Goal: Task Accomplishment & Management: Complete application form

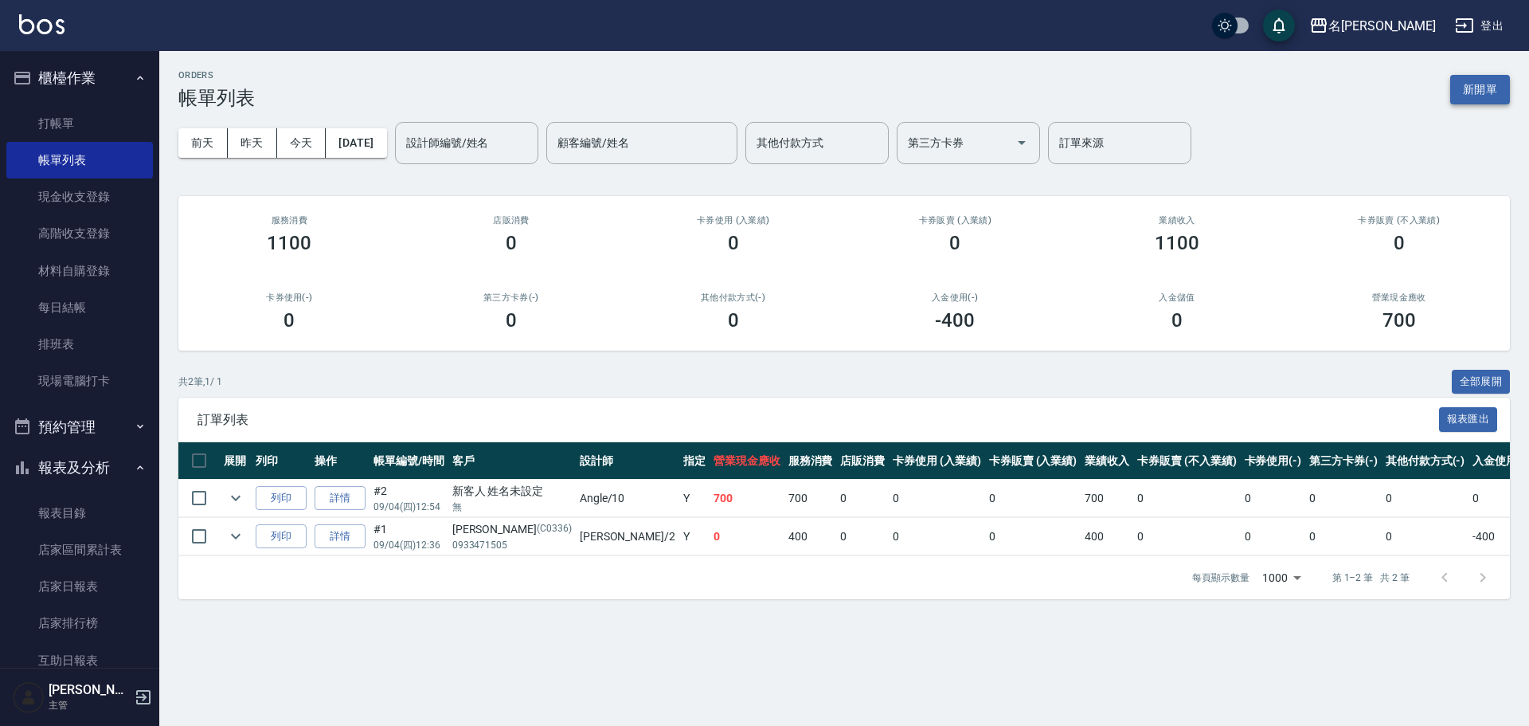
click at [1481, 87] on button "新開單" at bounding box center [1480, 89] width 60 height 29
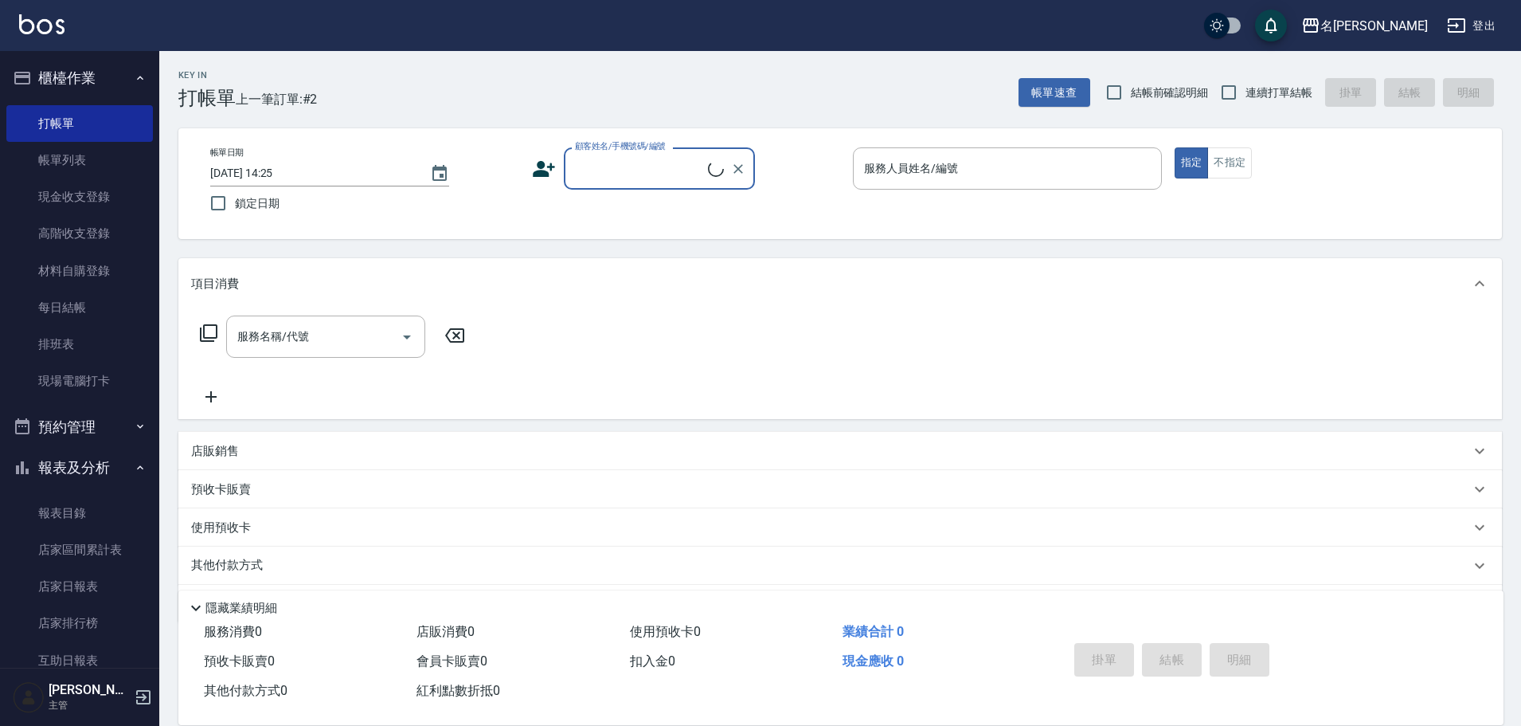
click at [667, 175] on input "顧客姓名/手機號碼/編號" at bounding box center [639, 169] width 137 height 28
type input "林"
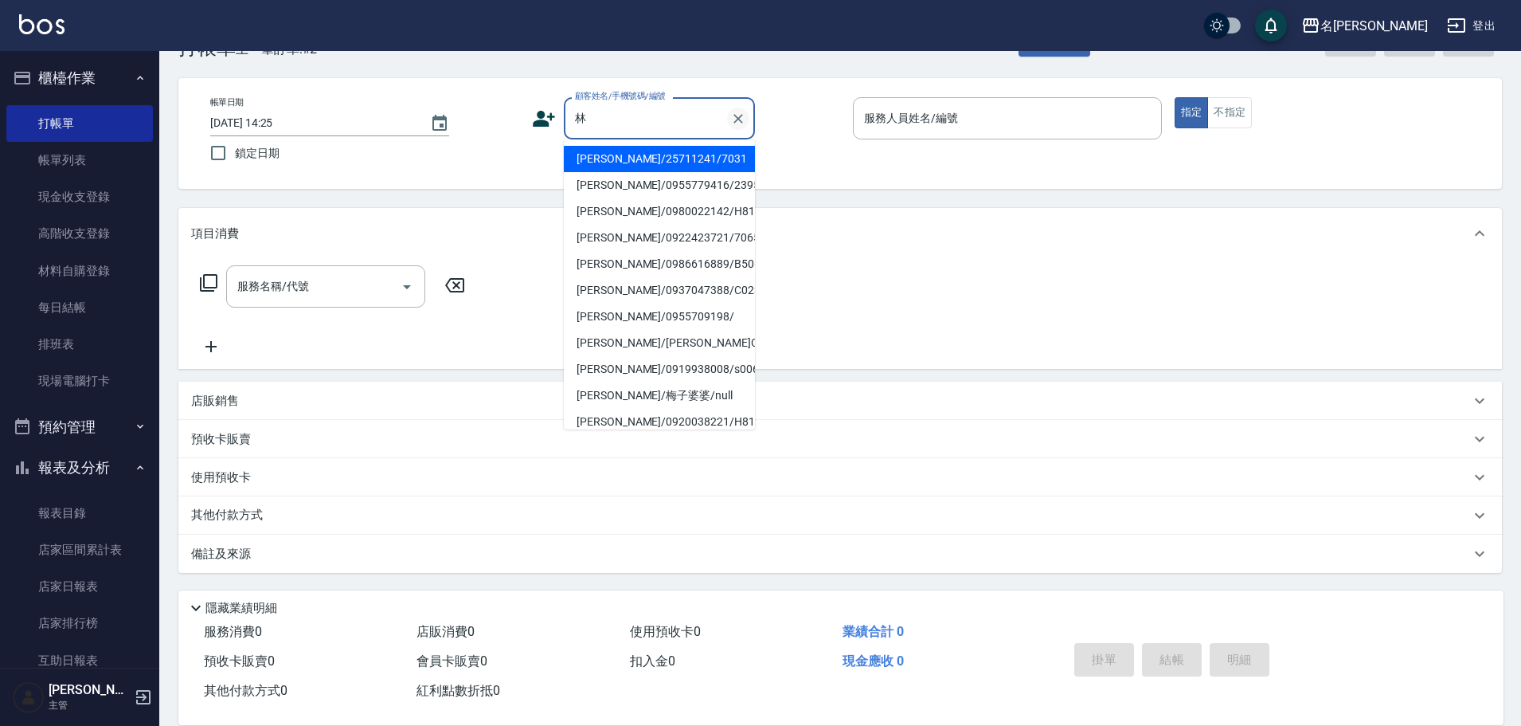
click at [735, 115] on icon "Clear" at bounding box center [739, 119] width 10 height 10
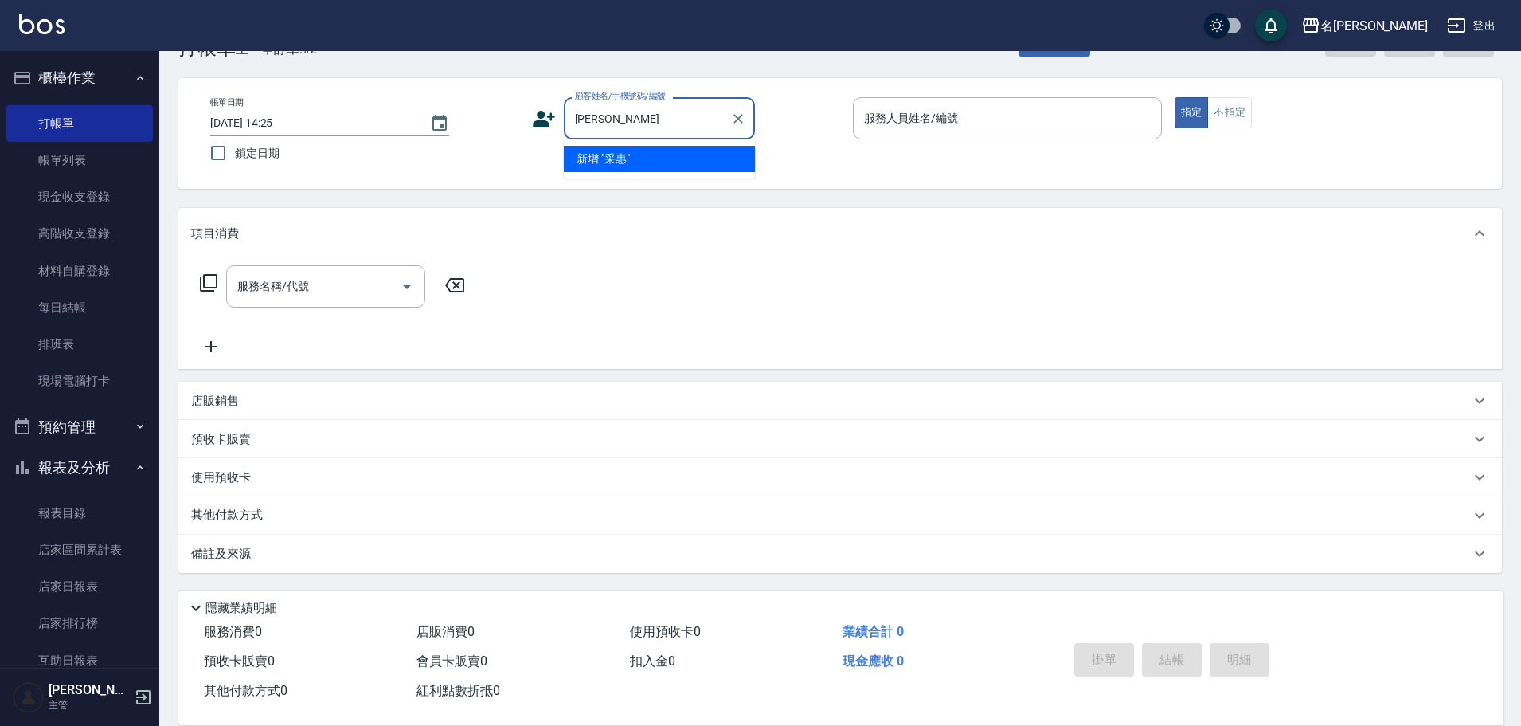
click at [586, 120] on input "[PERSON_NAME]" at bounding box center [647, 118] width 153 height 28
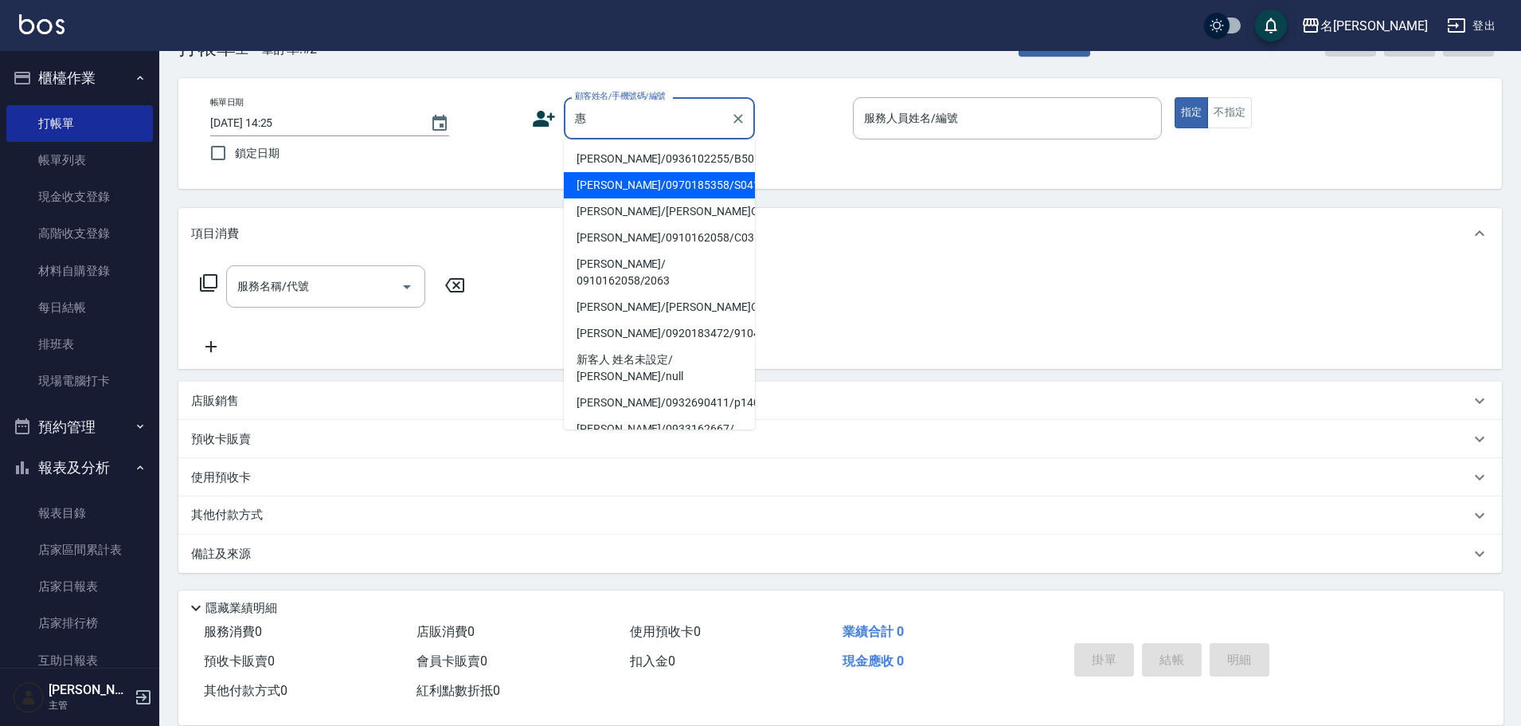
click at [663, 190] on li "[PERSON_NAME]/0970185358/S0415" at bounding box center [659, 185] width 191 height 26
type input "[PERSON_NAME]/0970185358/S0415"
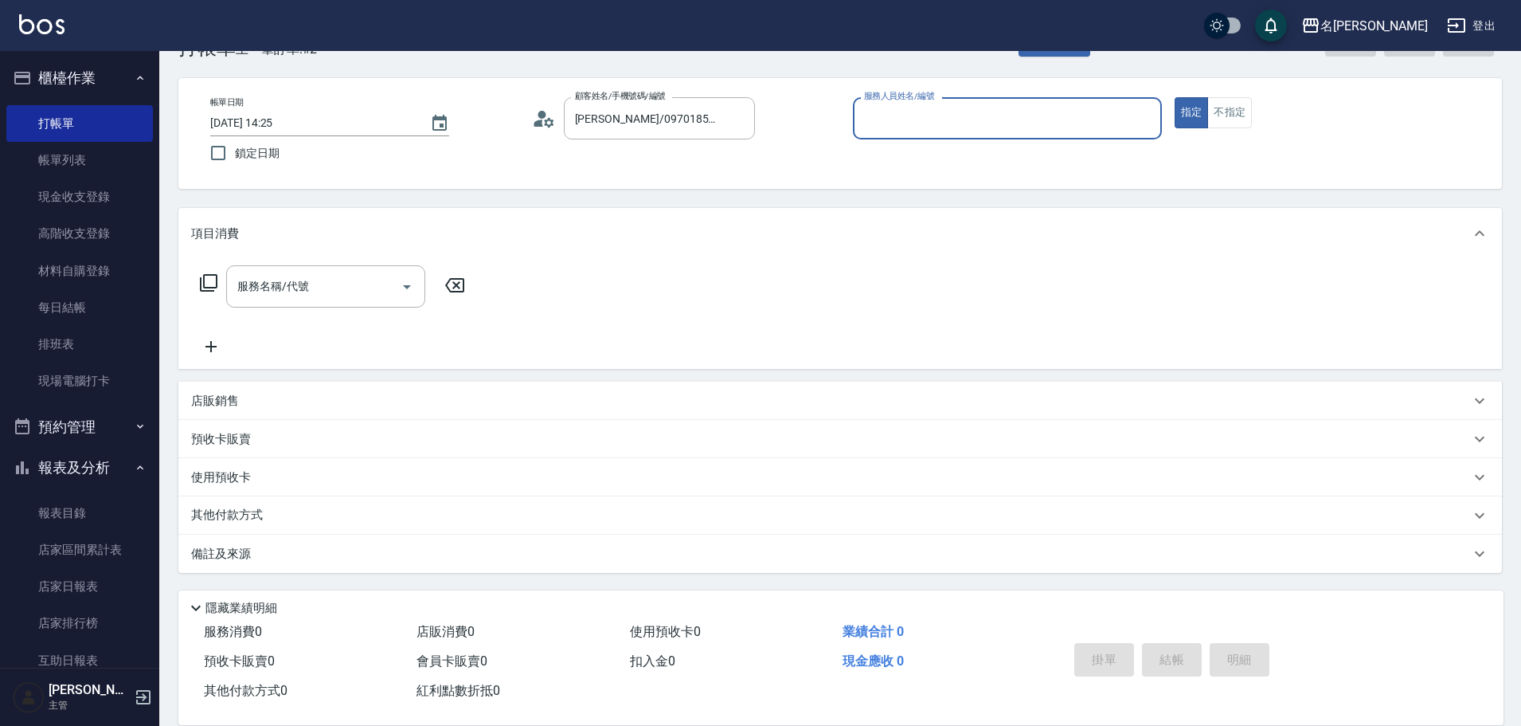
type input "Angle-10"
click at [343, 299] on input "服務名稱/代號" at bounding box center [313, 286] width 161 height 28
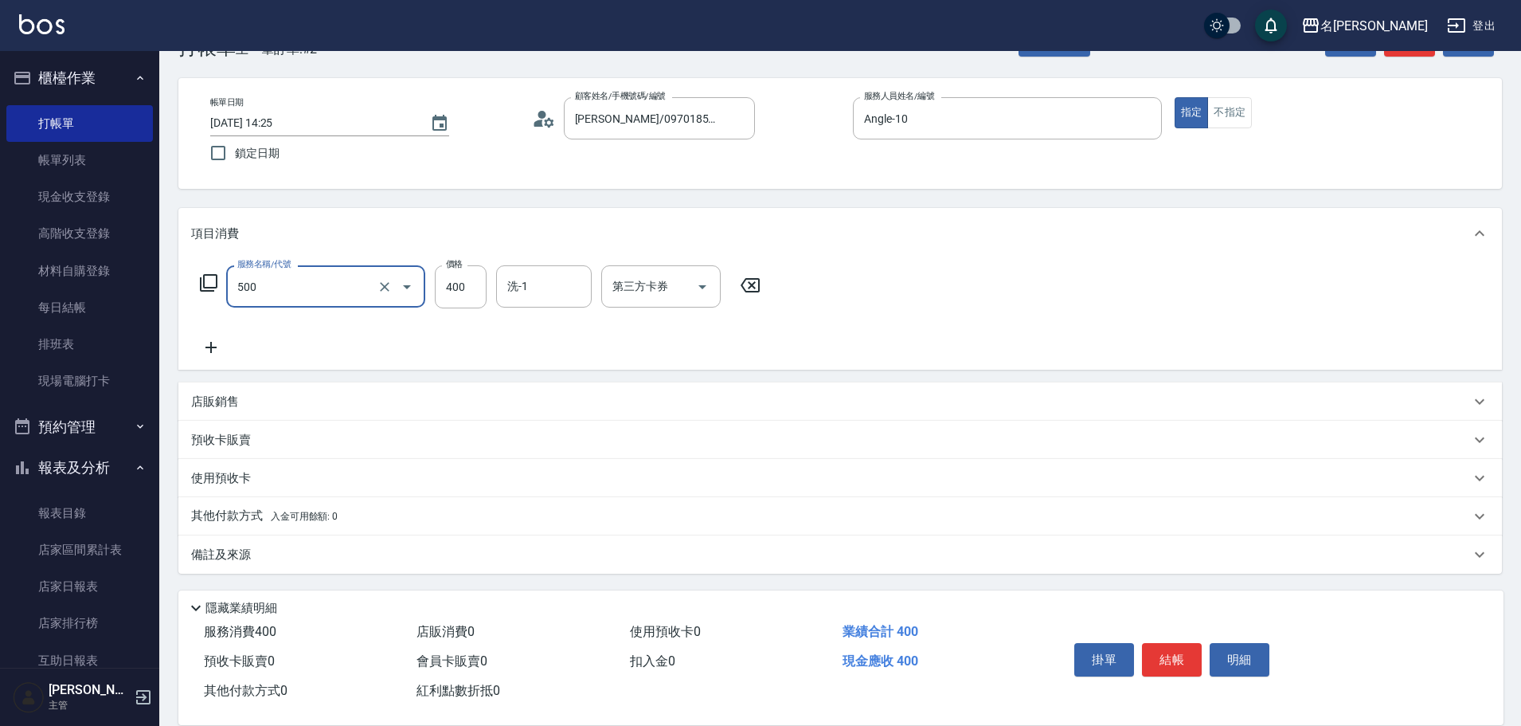
type input "洗髮(A級)(500)"
type input "小龍-9"
click at [1179, 653] on button "結帳" at bounding box center [1172, 659] width 60 height 33
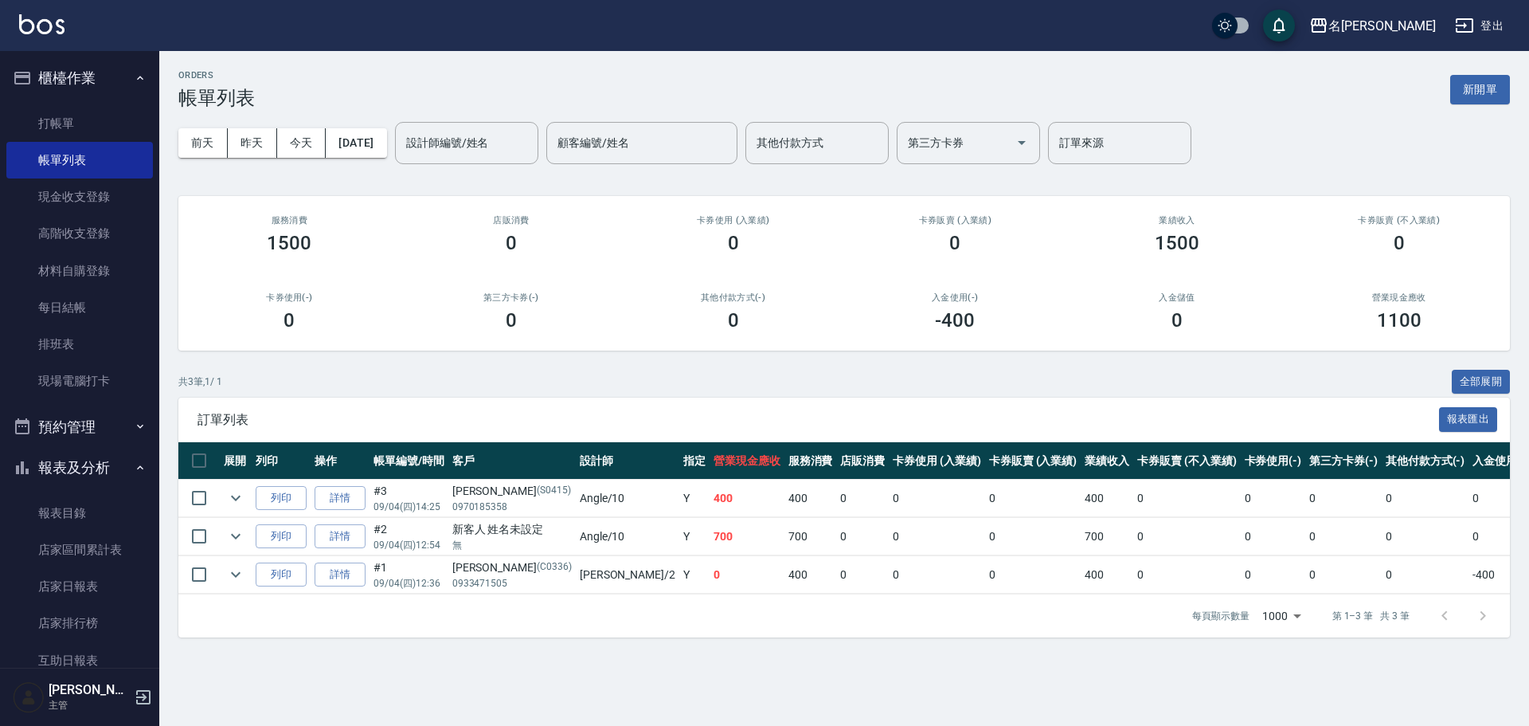
click at [1514, 95] on div "ORDERS 帳單列表 新開單 [DATE] [DATE] [DATE] [DATE] 設計師編號/姓名 設計師編號/姓名 顧客編號/姓名 顧客編號/姓名 其…" at bounding box center [844, 353] width 1370 height 605
click at [1506, 87] on button "新開單" at bounding box center [1480, 89] width 60 height 29
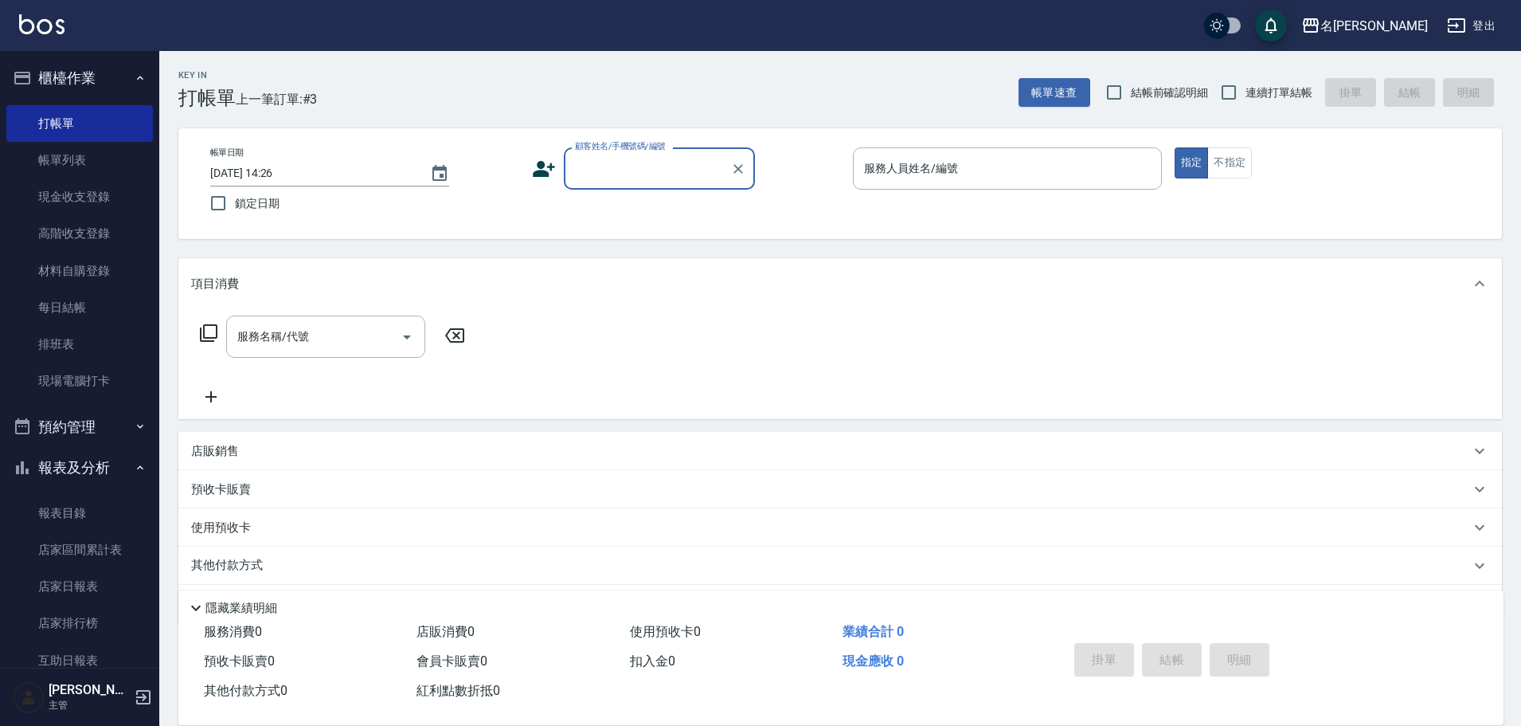
click at [633, 147] on label "顧客姓名/手機號碼/編號" at bounding box center [620, 146] width 91 height 12
click at [633, 155] on input "顧客姓名/手機號碼/編號" at bounding box center [647, 169] width 153 height 28
click at [634, 170] on input "顧客姓名/手機號碼/編號" at bounding box center [647, 169] width 153 height 28
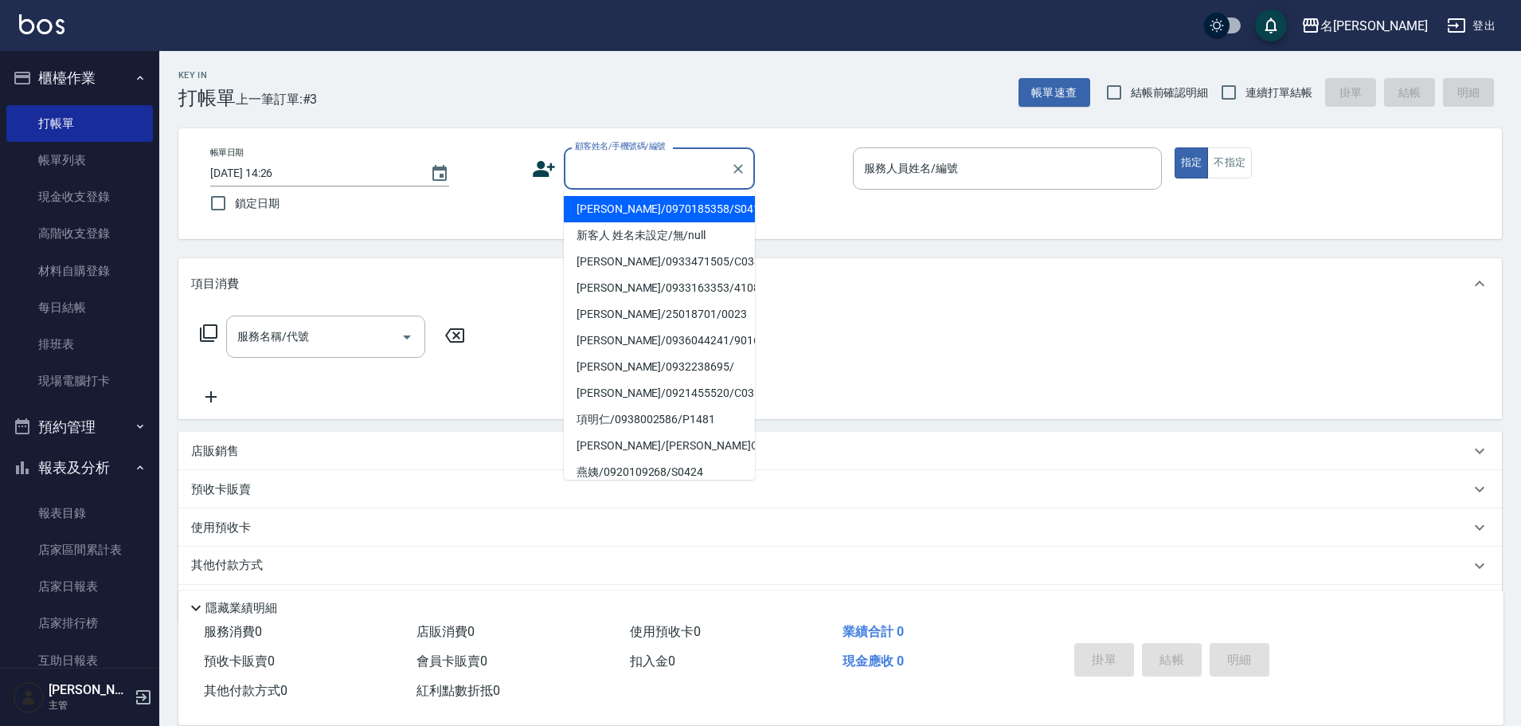
click at [649, 208] on li "[PERSON_NAME]/0970185358/S0415" at bounding box center [659, 209] width 191 height 26
type input "[PERSON_NAME]/0970185358/S0415"
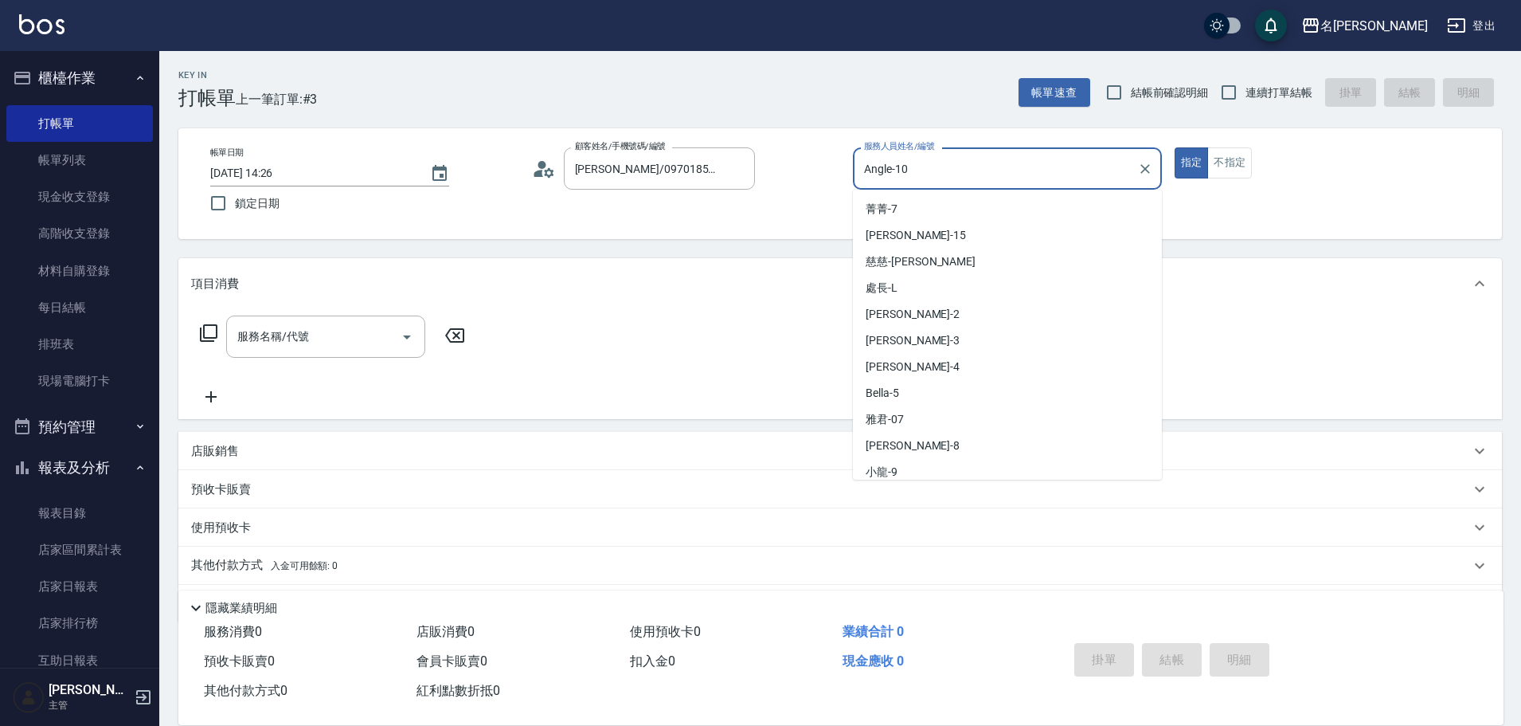
drag, startPoint x: 871, startPoint y: 172, endPoint x: 814, endPoint y: 182, distance: 58.3
click at [814, 182] on div "帳單日期 [DATE] 14:26 鎖定日期 顧客姓名/手機號碼/編號 [PERSON_NAME]/0970185358/S0415 顧客姓名/手機號碼/編號…" at bounding box center [840, 183] width 1285 height 72
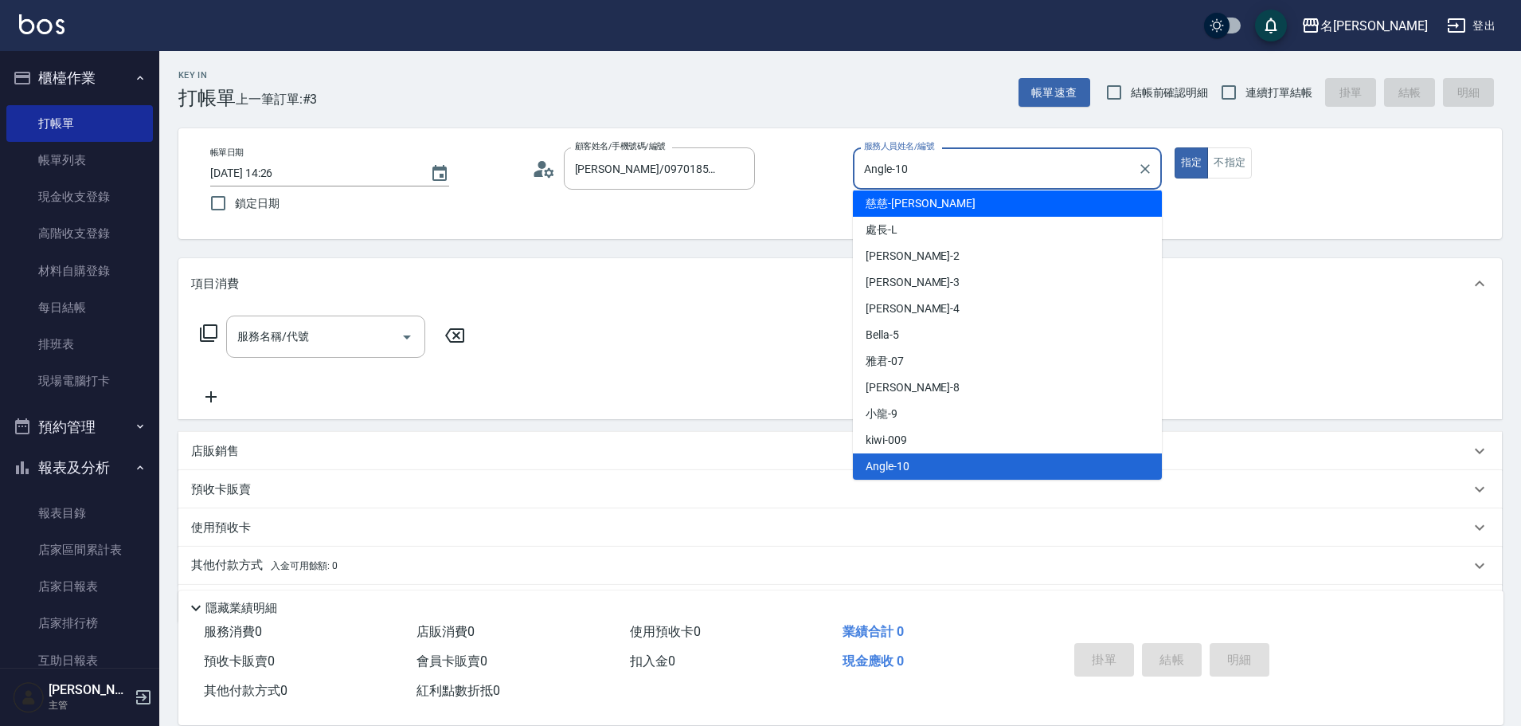
click at [917, 166] on input "Angle-10" at bounding box center [995, 169] width 271 height 28
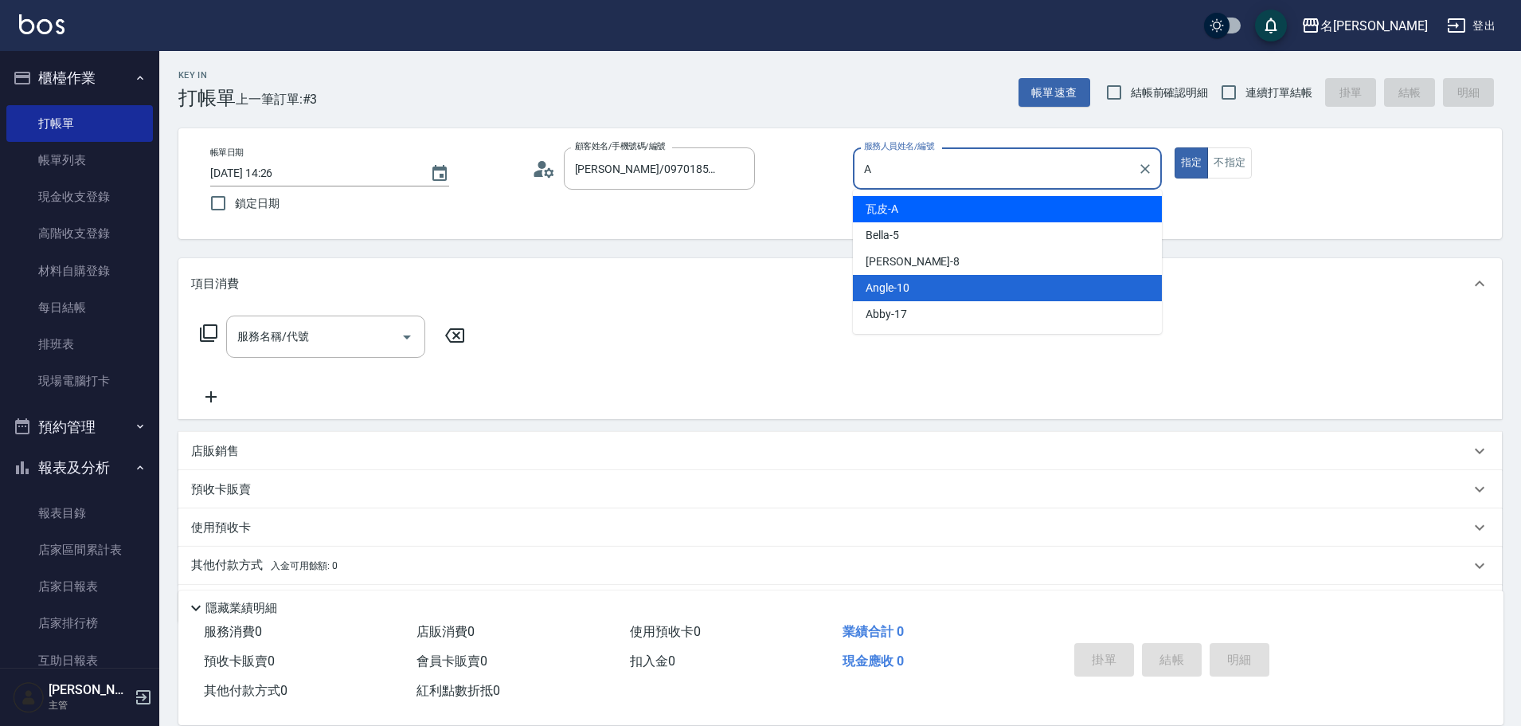
click at [916, 211] on div "瓦皮 -A" at bounding box center [1007, 209] width 309 height 26
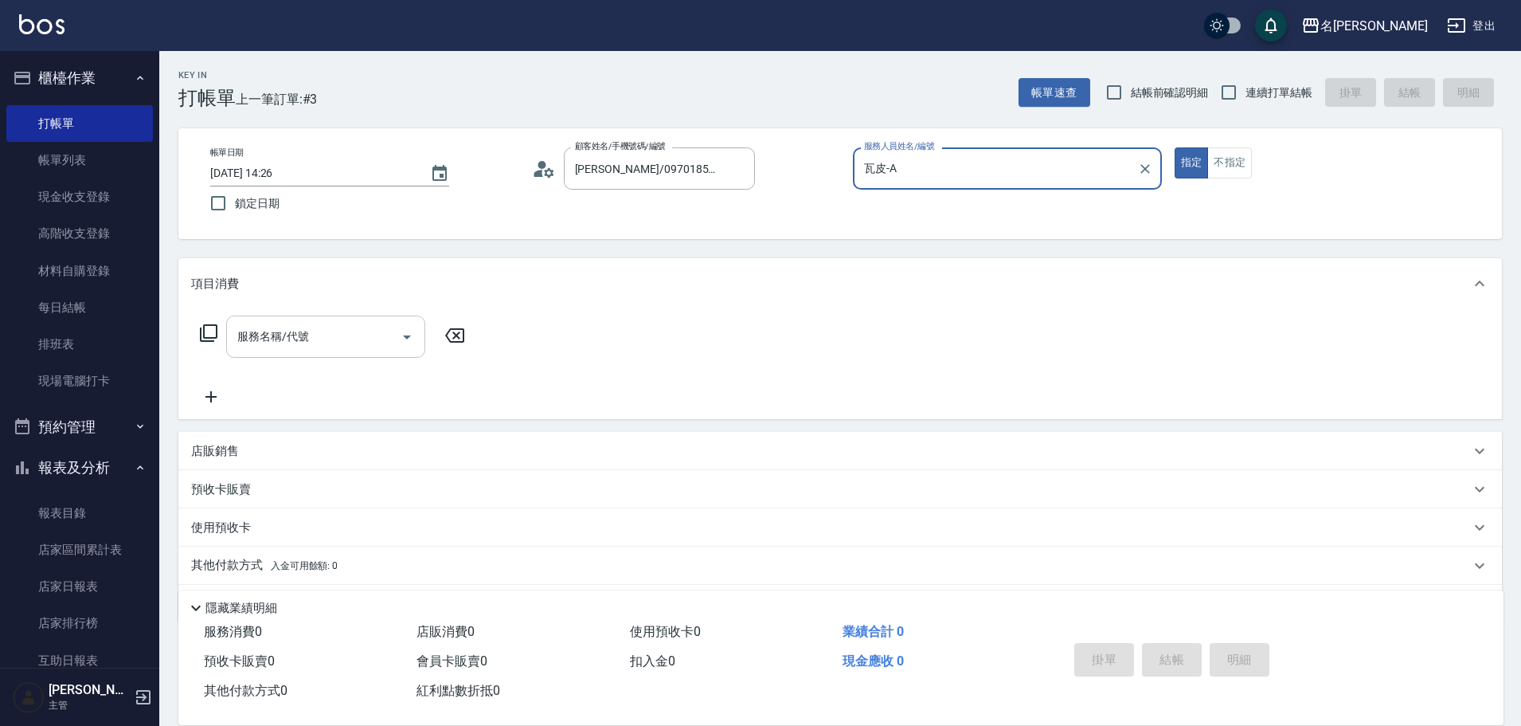
type input "瓦皮-A"
click at [256, 334] on div "服務名稱/代號 服務名稱/代號" at bounding box center [325, 336] width 199 height 42
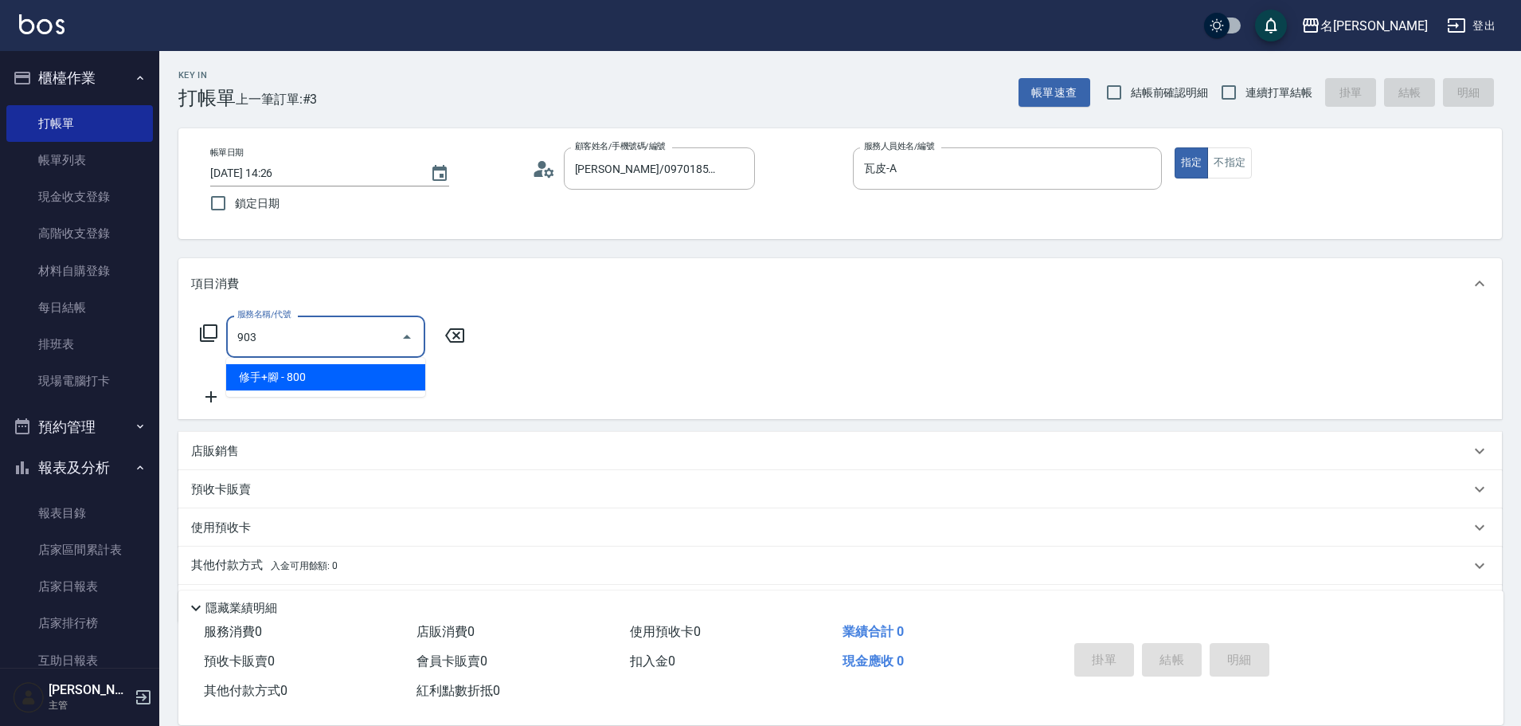
type input "修手+腳(903)"
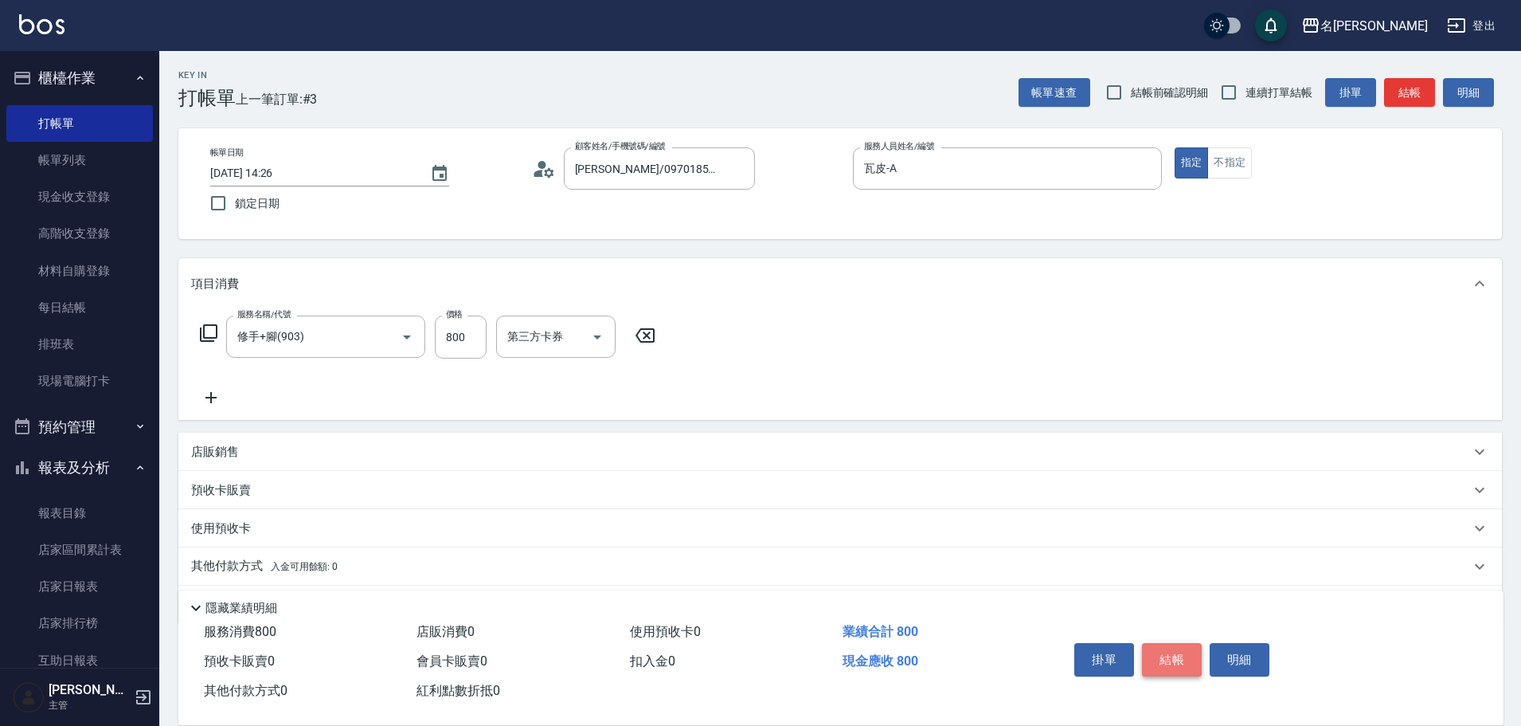
click at [1189, 650] on button "結帳" at bounding box center [1172, 659] width 60 height 33
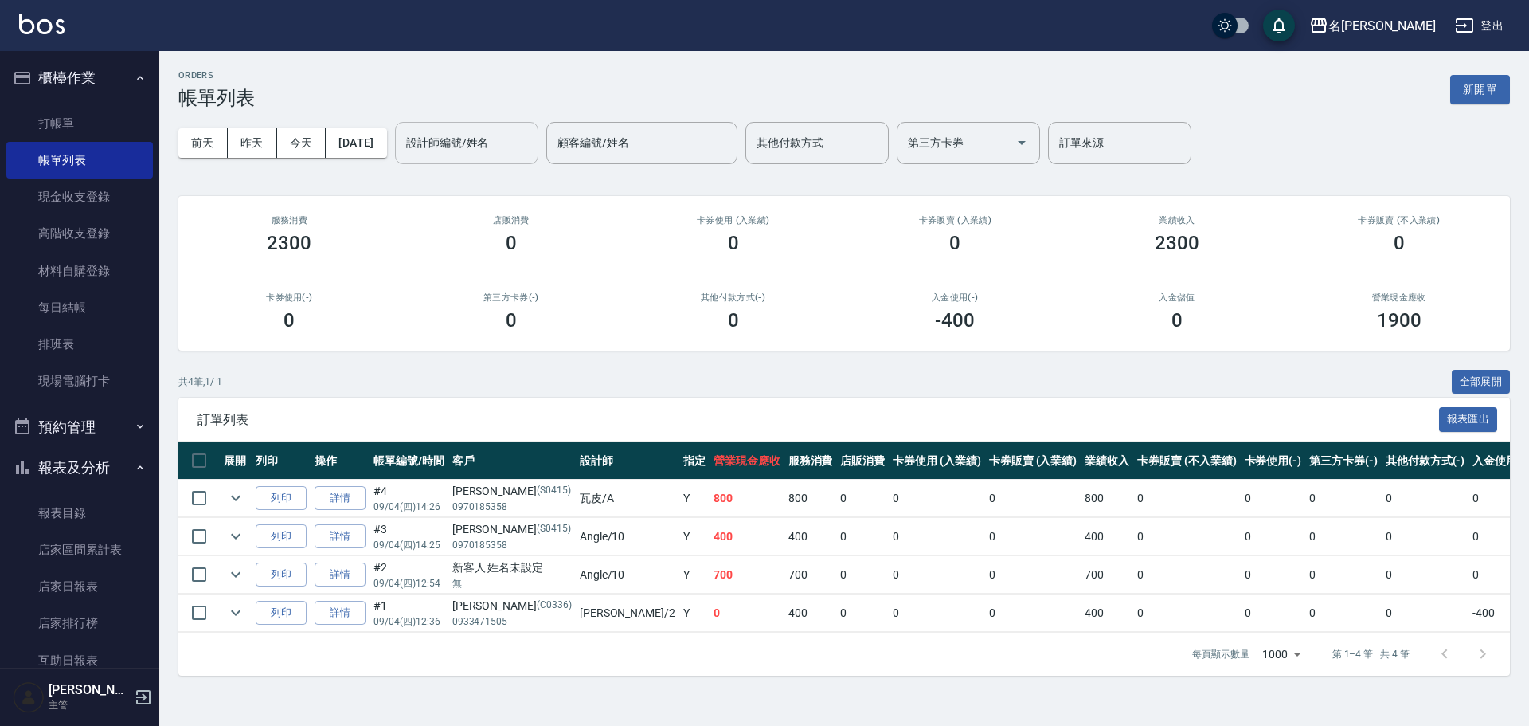
click at [471, 137] on div "設計師編號/姓名 設計師編號/姓名" at bounding box center [466, 143] width 143 height 42
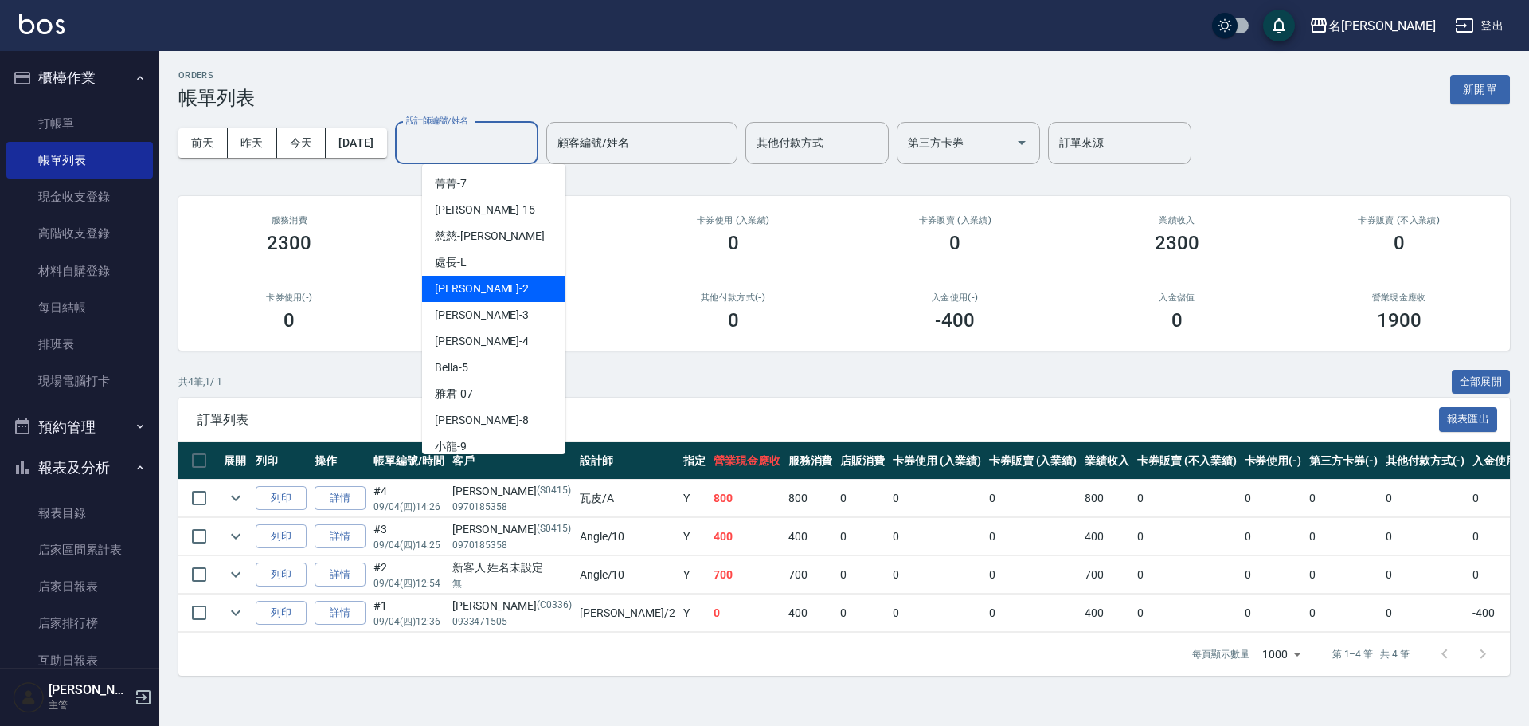
click at [730, 344] on div "其他付款方式(-) 0" at bounding box center [733, 311] width 222 height 77
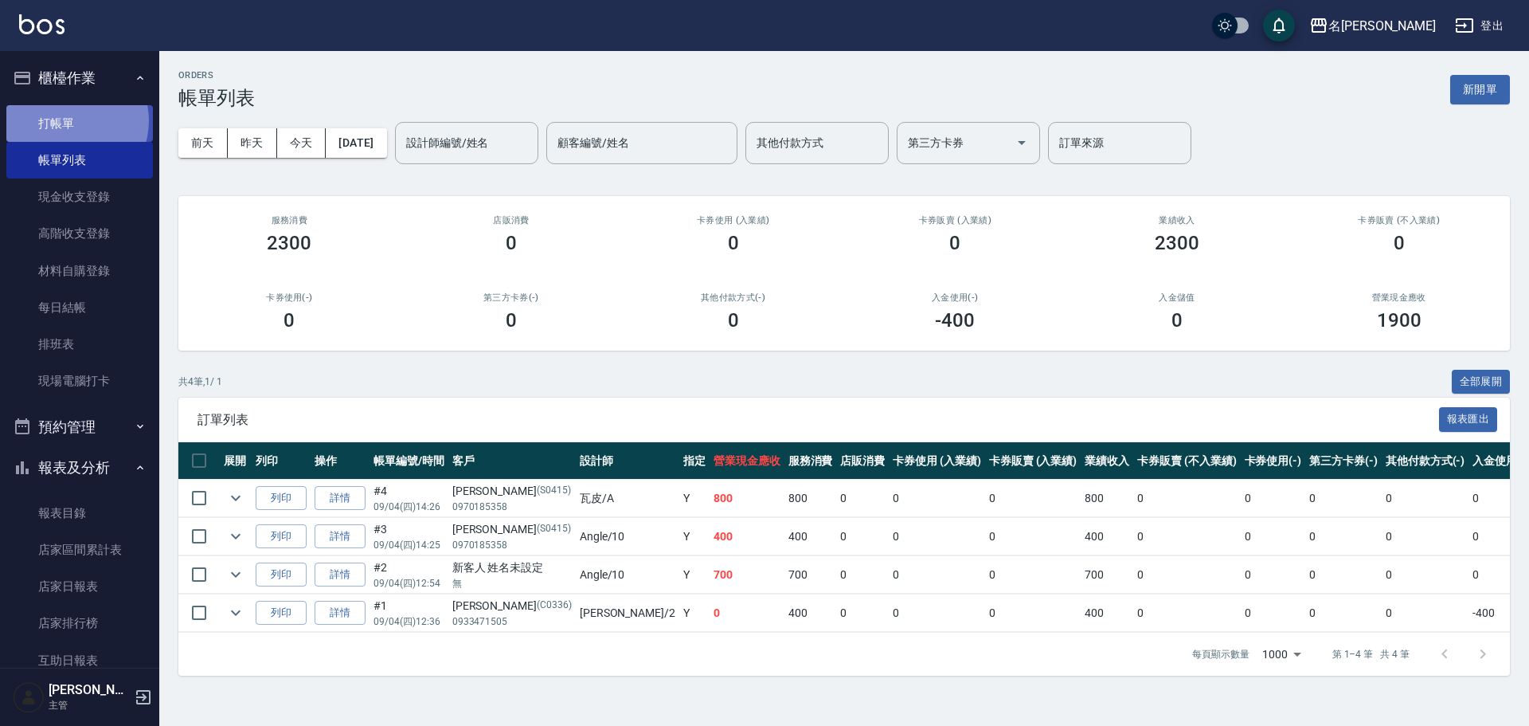
click at [67, 120] on link "打帳單" at bounding box center [79, 123] width 147 height 37
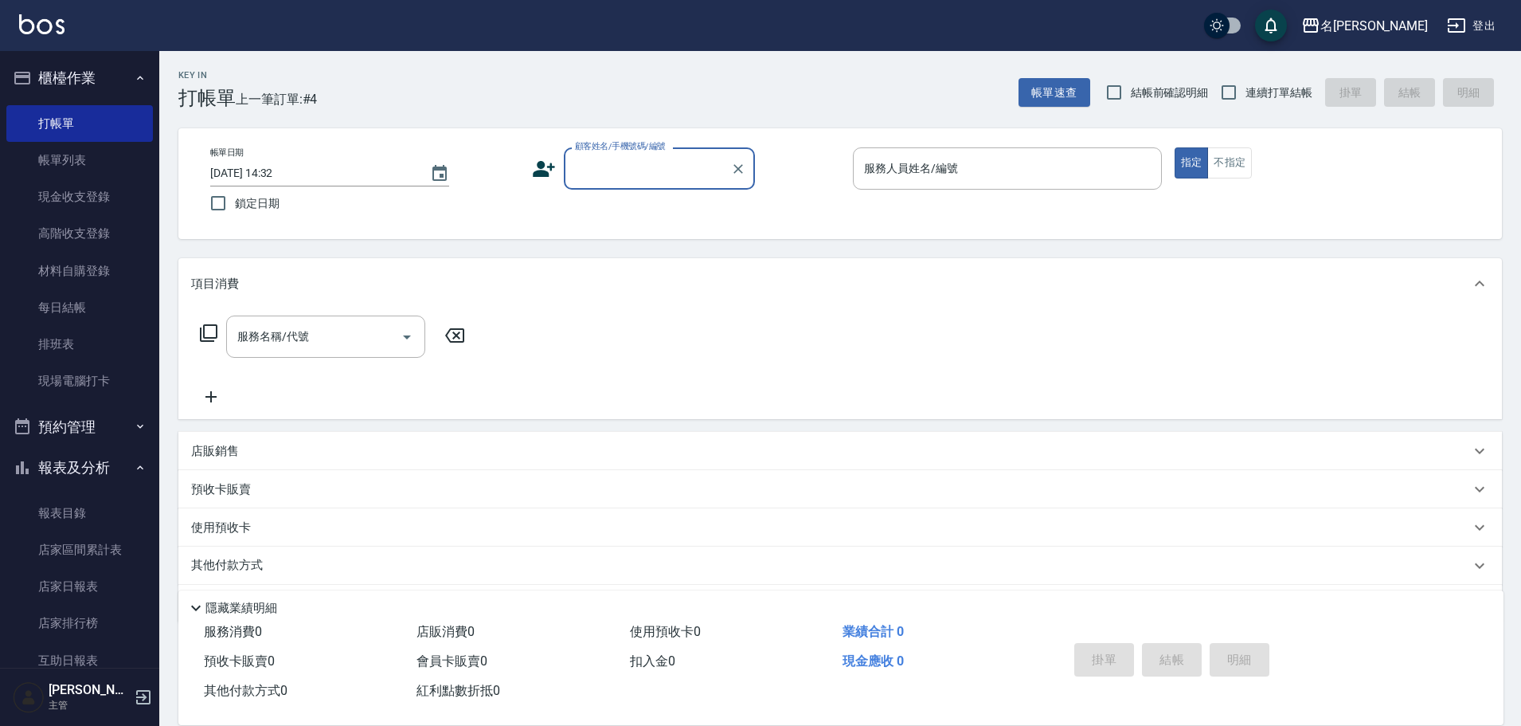
click at [639, 177] on input "顧客姓名/手機號碼/編號" at bounding box center [647, 169] width 153 height 28
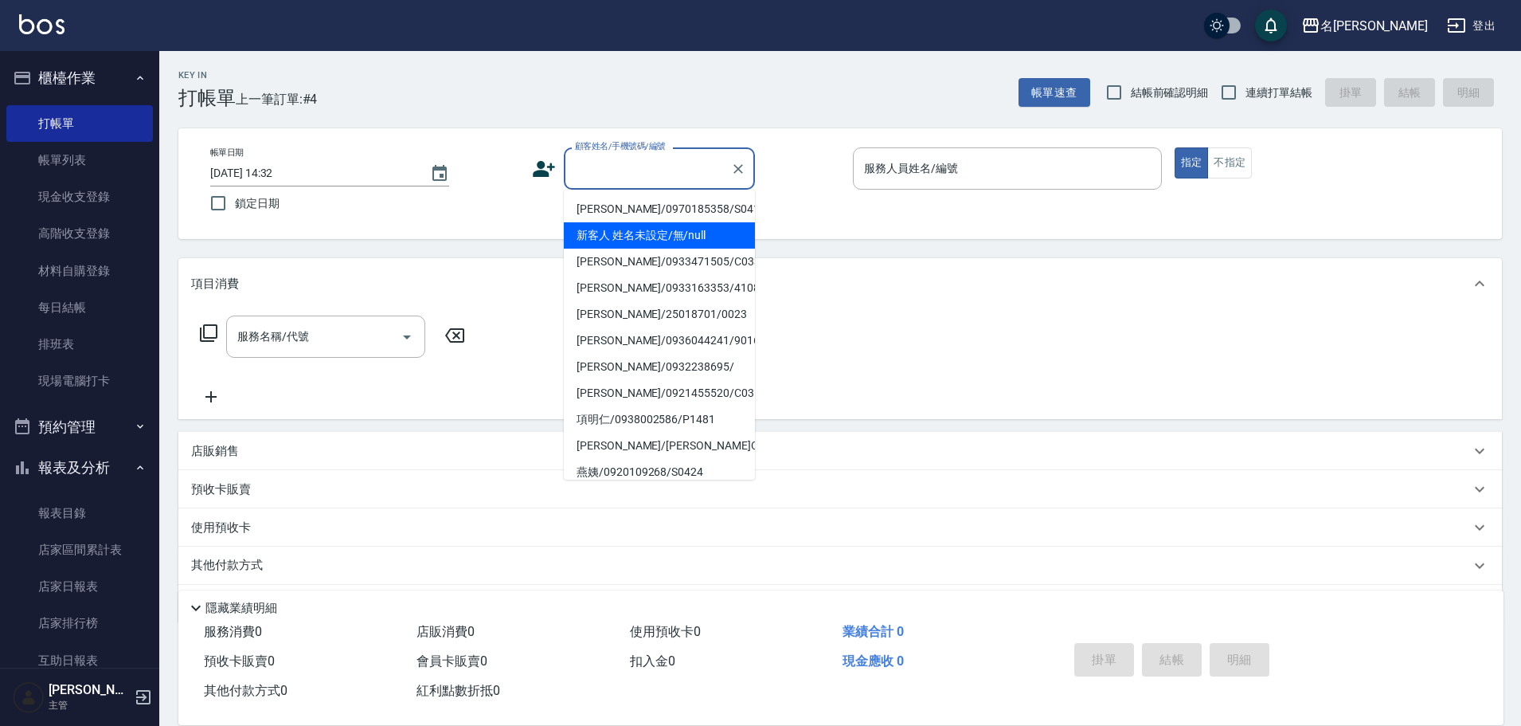
click at [650, 241] on li "新客人 姓名未設定/無/null" at bounding box center [659, 235] width 191 height 26
type input "新客人 姓名未設定/無/null"
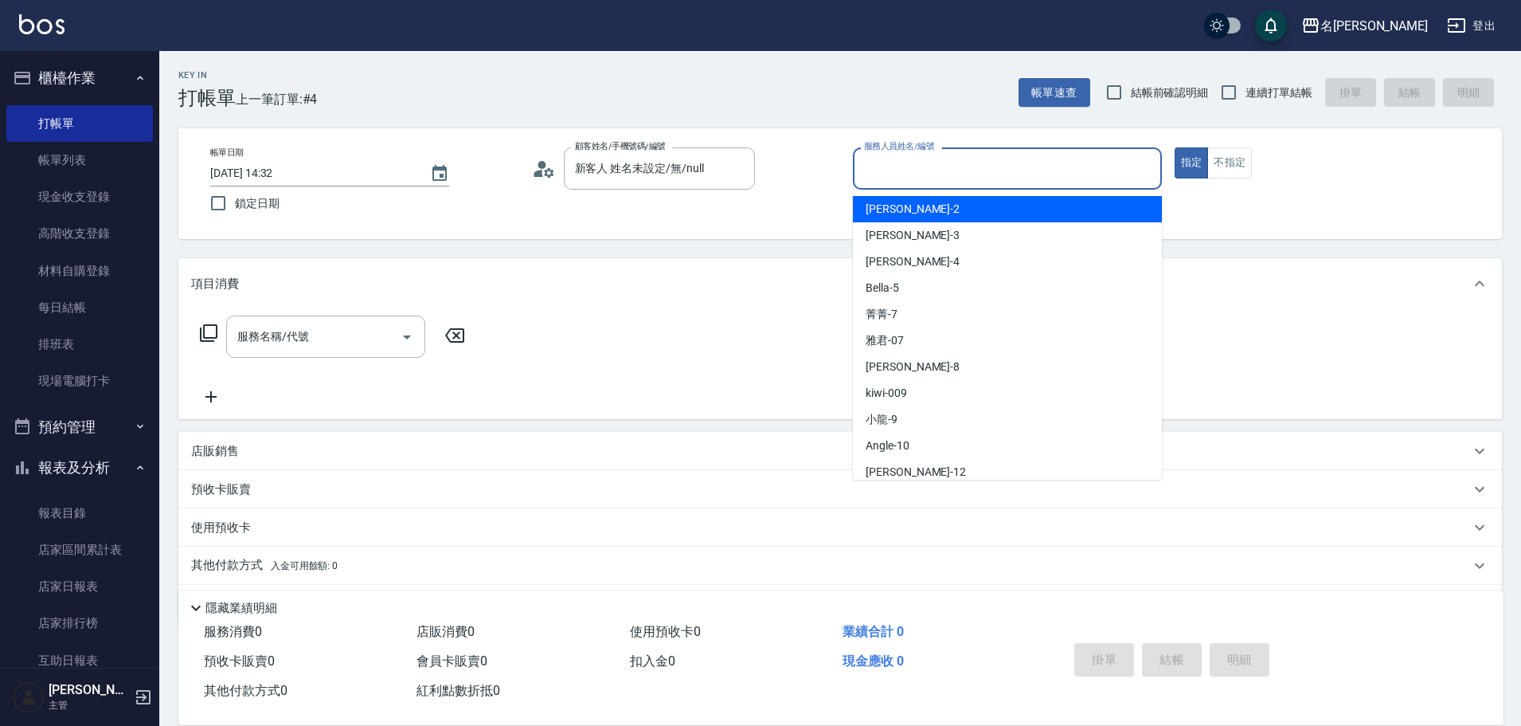
click at [905, 170] on input "服務人員姓名/編號" at bounding box center [1007, 169] width 295 height 28
click at [894, 207] on span "敏卉 -2" at bounding box center [913, 209] width 94 height 17
type input "敏卉-2"
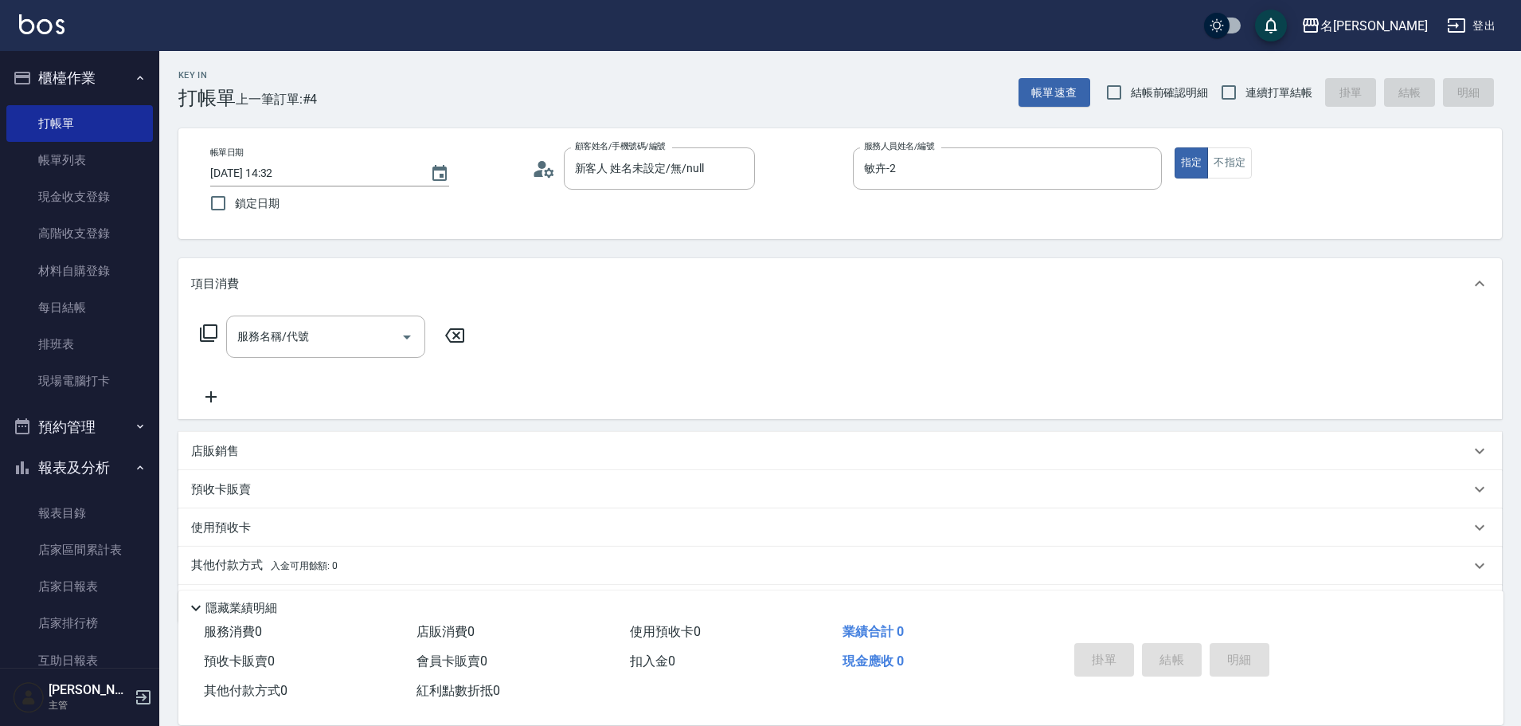
click at [211, 334] on icon at bounding box center [208, 332] width 19 height 19
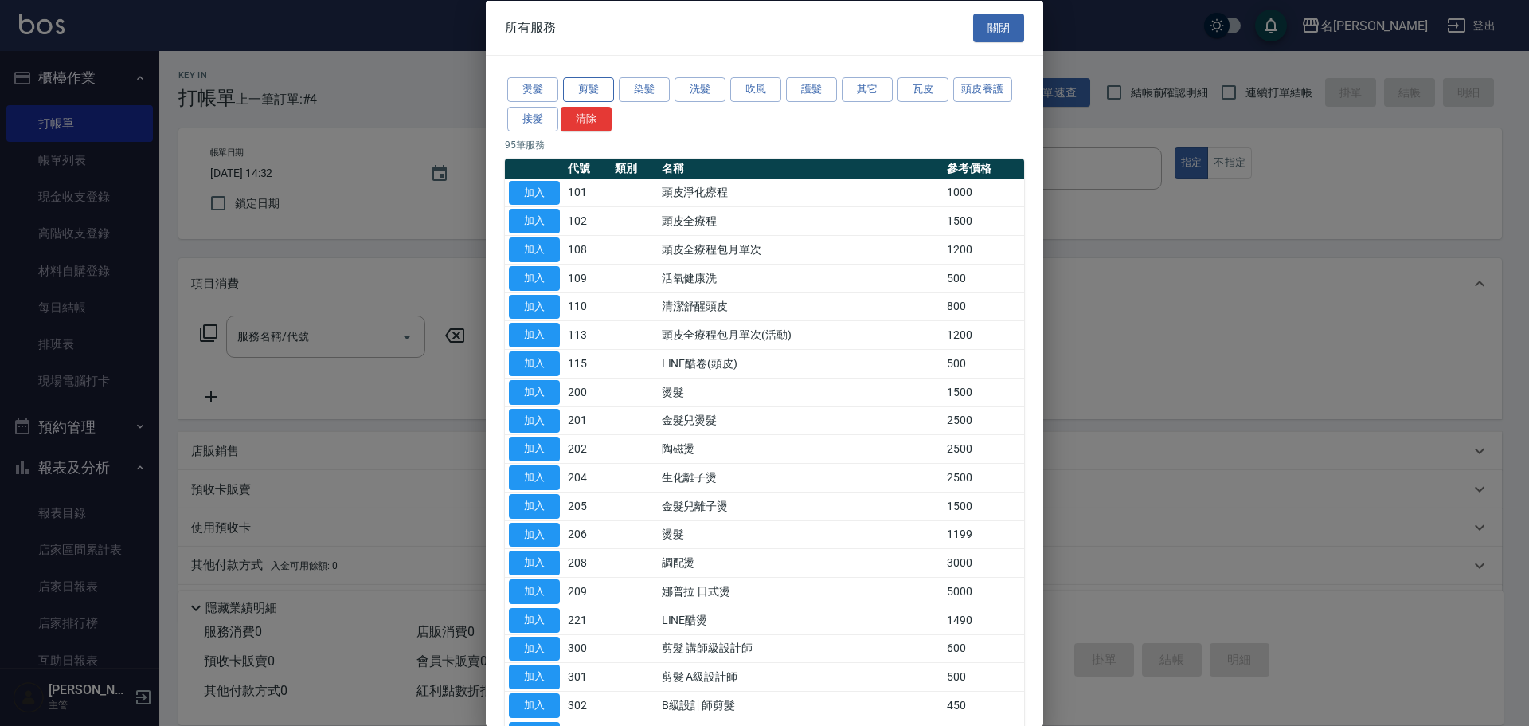
click at [597, 85] on button "剪髮" at bounding box center [588, 89] width 51 height 25
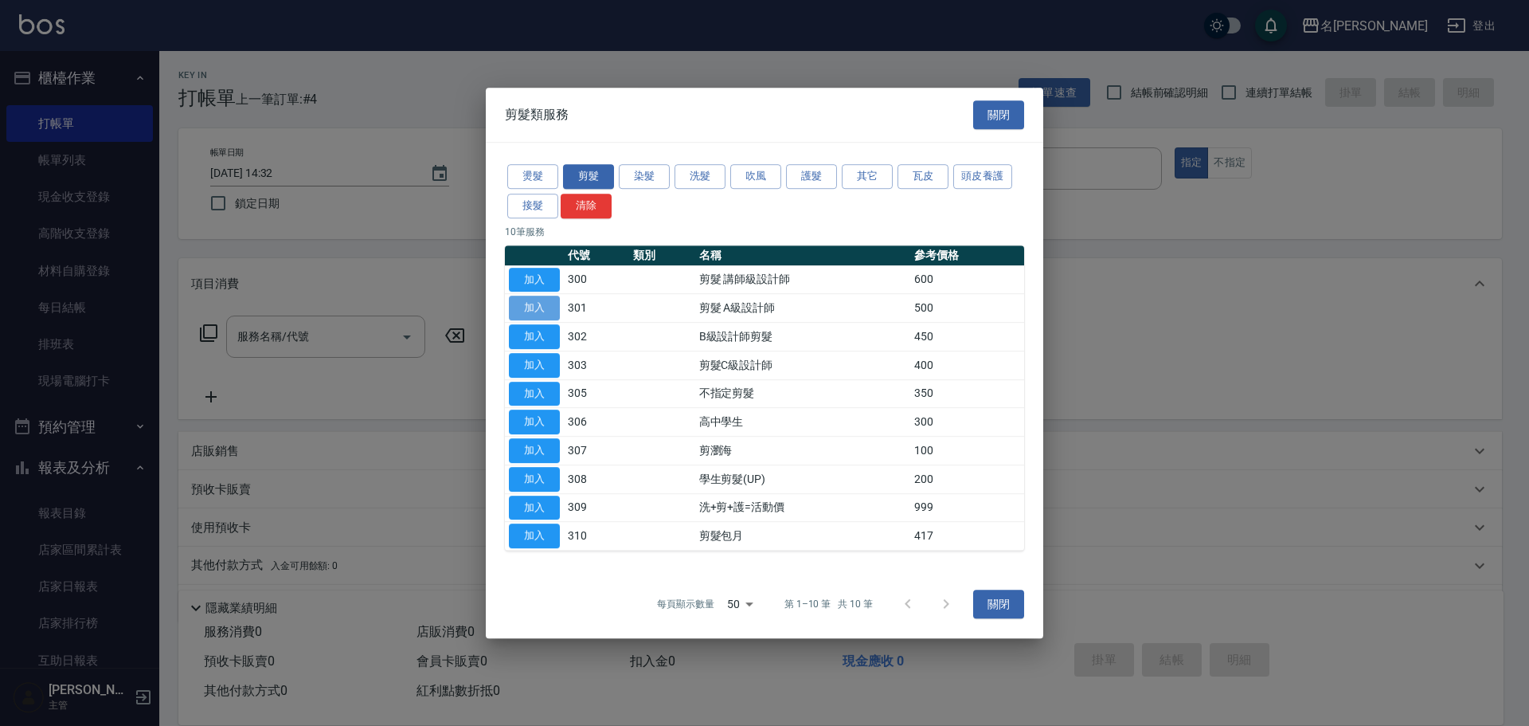
drag, startPoint x: 549, startPoint y: 304, endPoint x: 542, endPoint y: 308, distance: 8.2
click at [547, 303] on button "加入" at bounding box center [534, 307] width 51 height 25
type input "剪髮 A級設計師(301)"
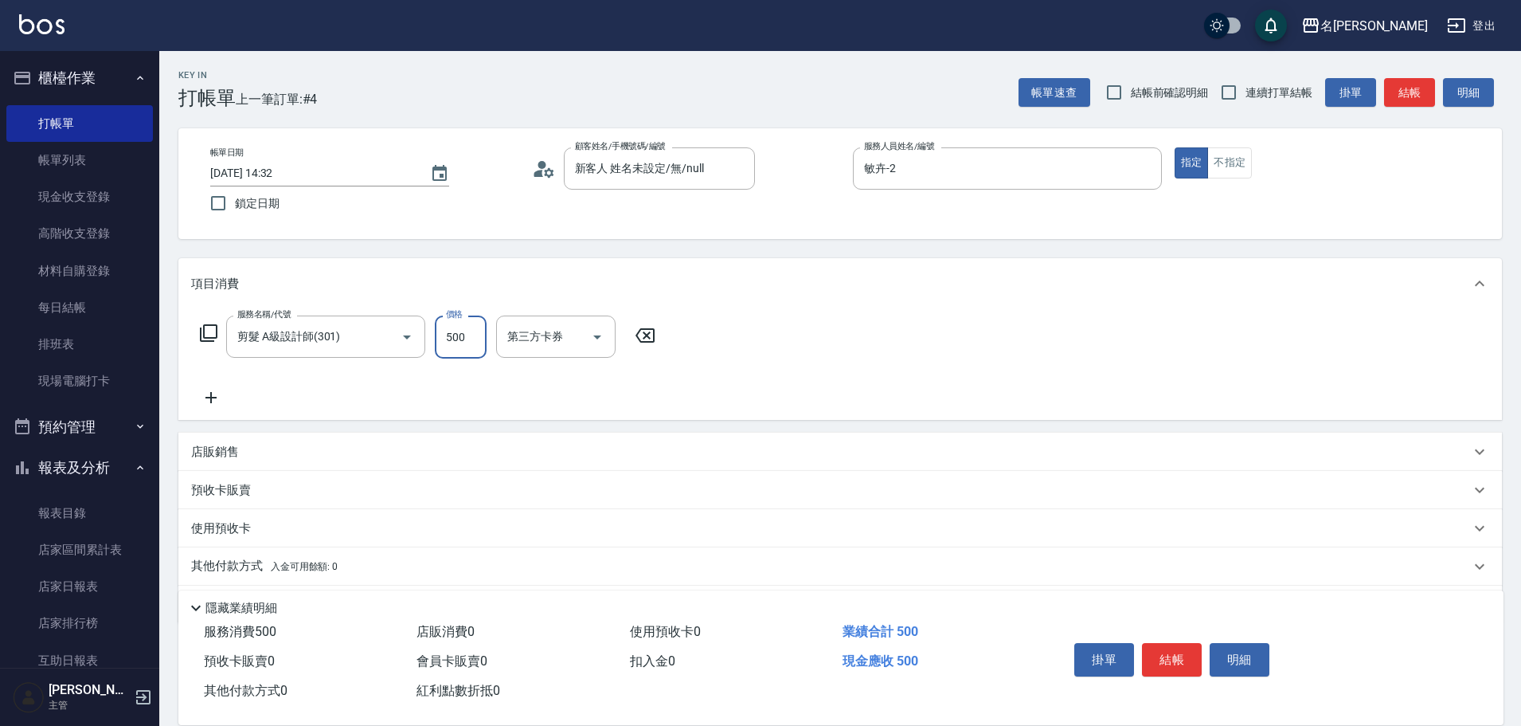
drag, startPoint x: 473, startPoint y: 333, endPoint x: 473, endPoint y: 342, distance: 8.8
click at [473, 335] on input "500" at bounding box center [461, 336] width 52 height 43
type input "600"
click at [1182, 658] on button "結帳" at bounding box center [1172, 659] width 60 height 33
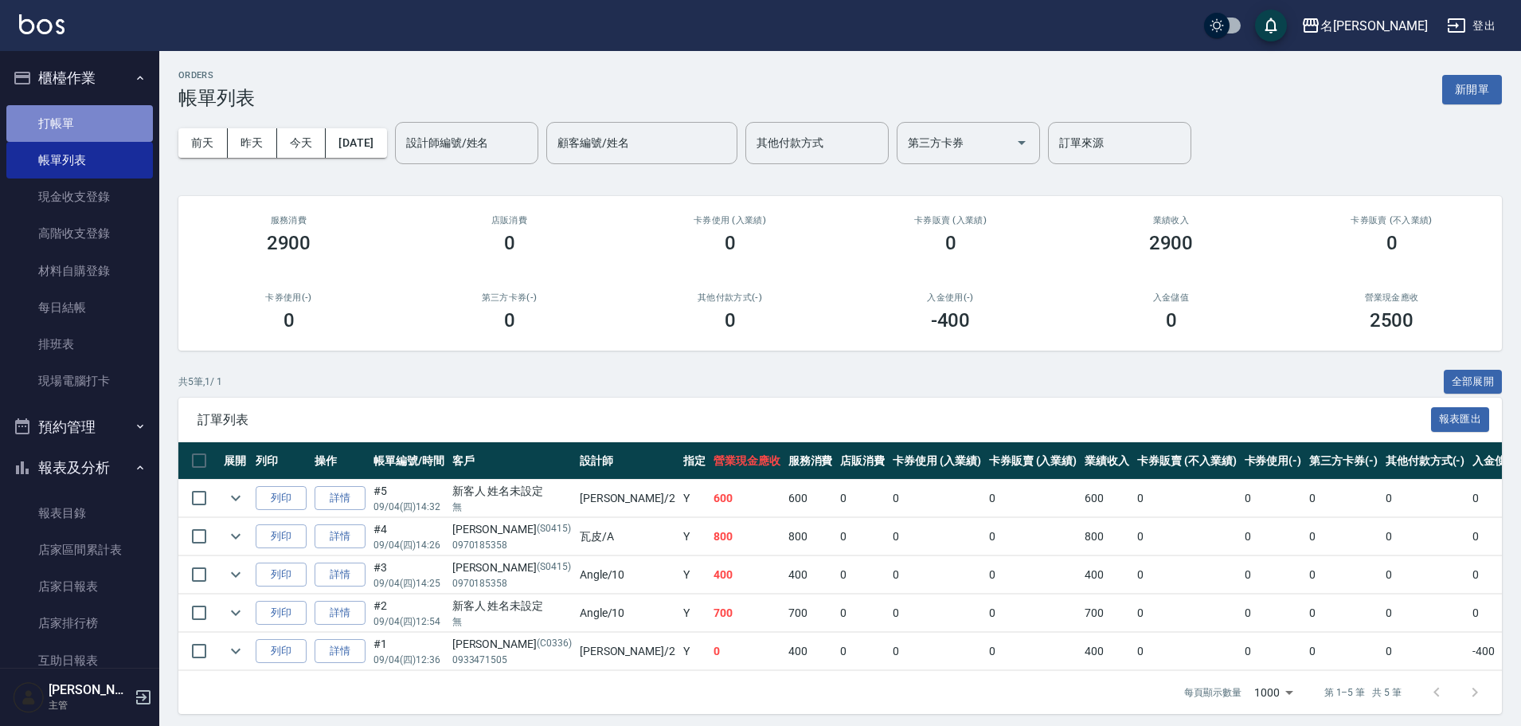
click at [81, 124] on link "打帳單" at bounding box center [79, 123] width 147 height 37
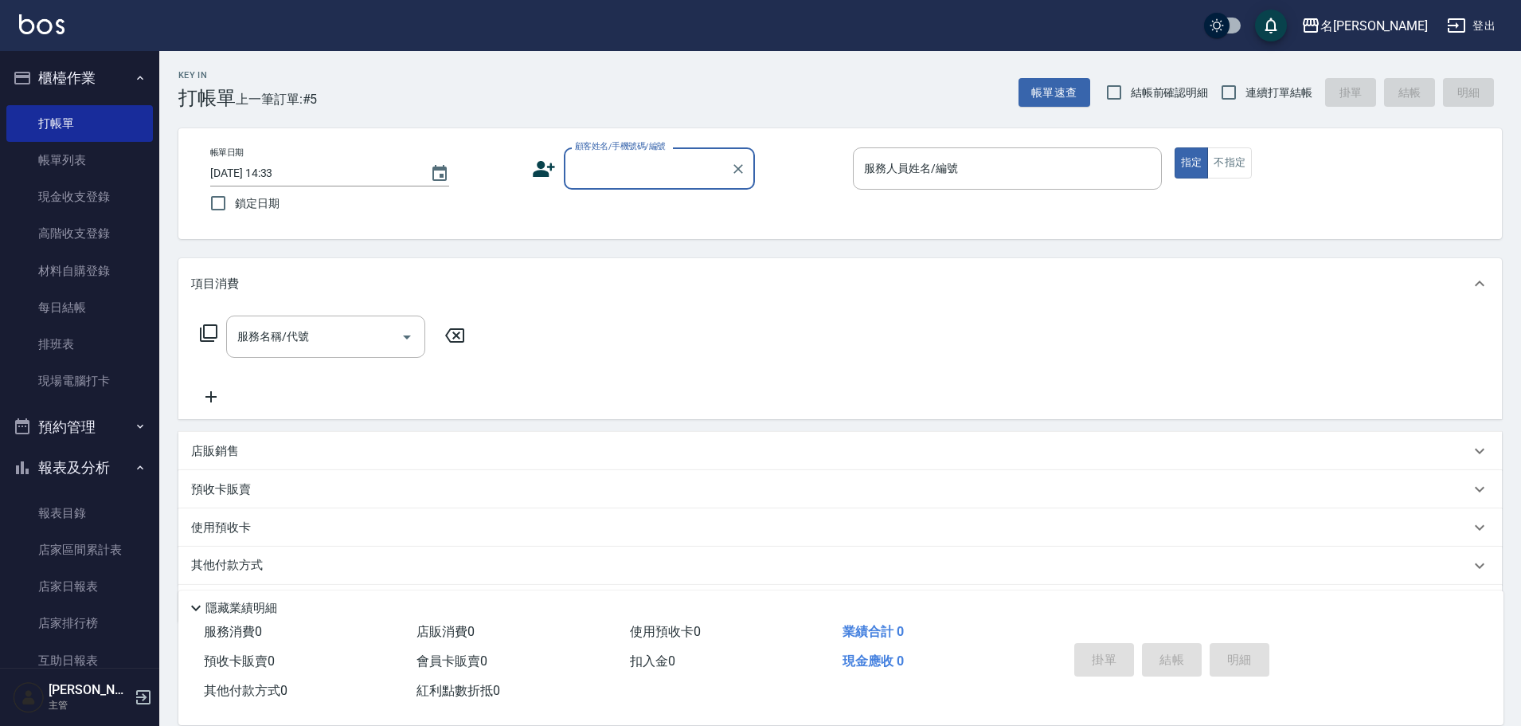
click at [922, 351] on div "服務名稱/代號 服務名稱/代號" at bounding box center [840, 364] width 1324 height 110
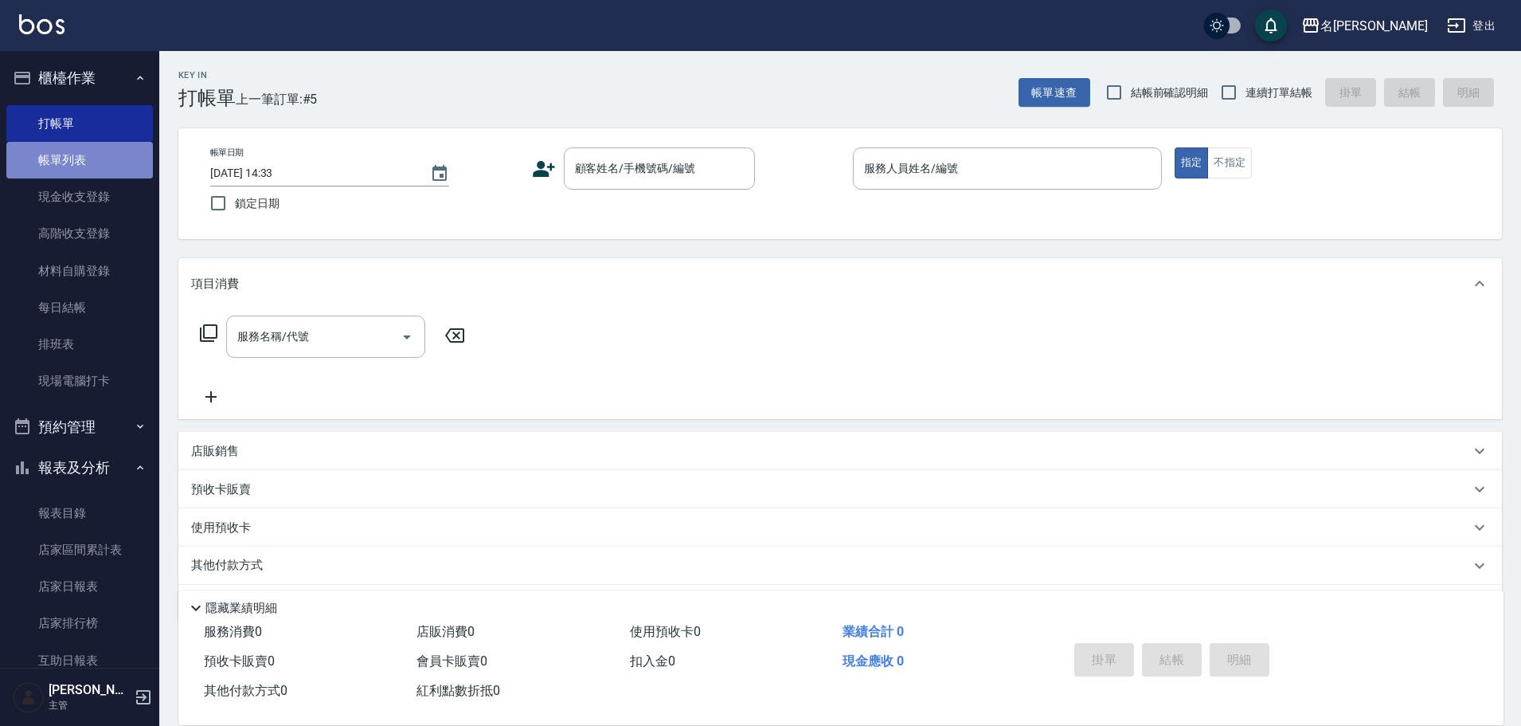
click at [84, 162] on link "帳單列表" at bounding box center [79, 160] width 147 height 37
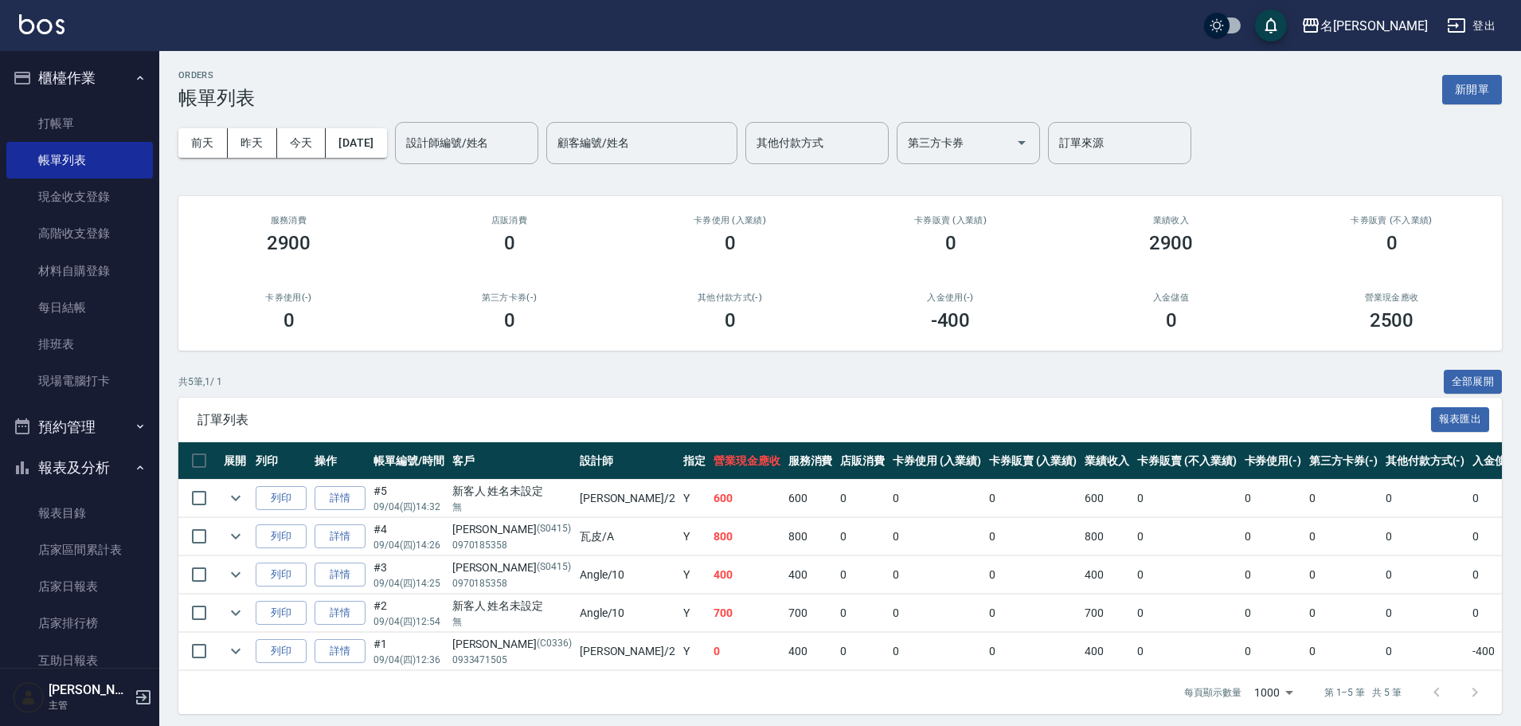
click at [487, 95] on div "ORDERS 帳單列表 新開單" at bounding box center [840, 89] width 1324 height 39
click at [68, 119] on link "打帳單" at bounding box center [79, 123] width 147 height 37
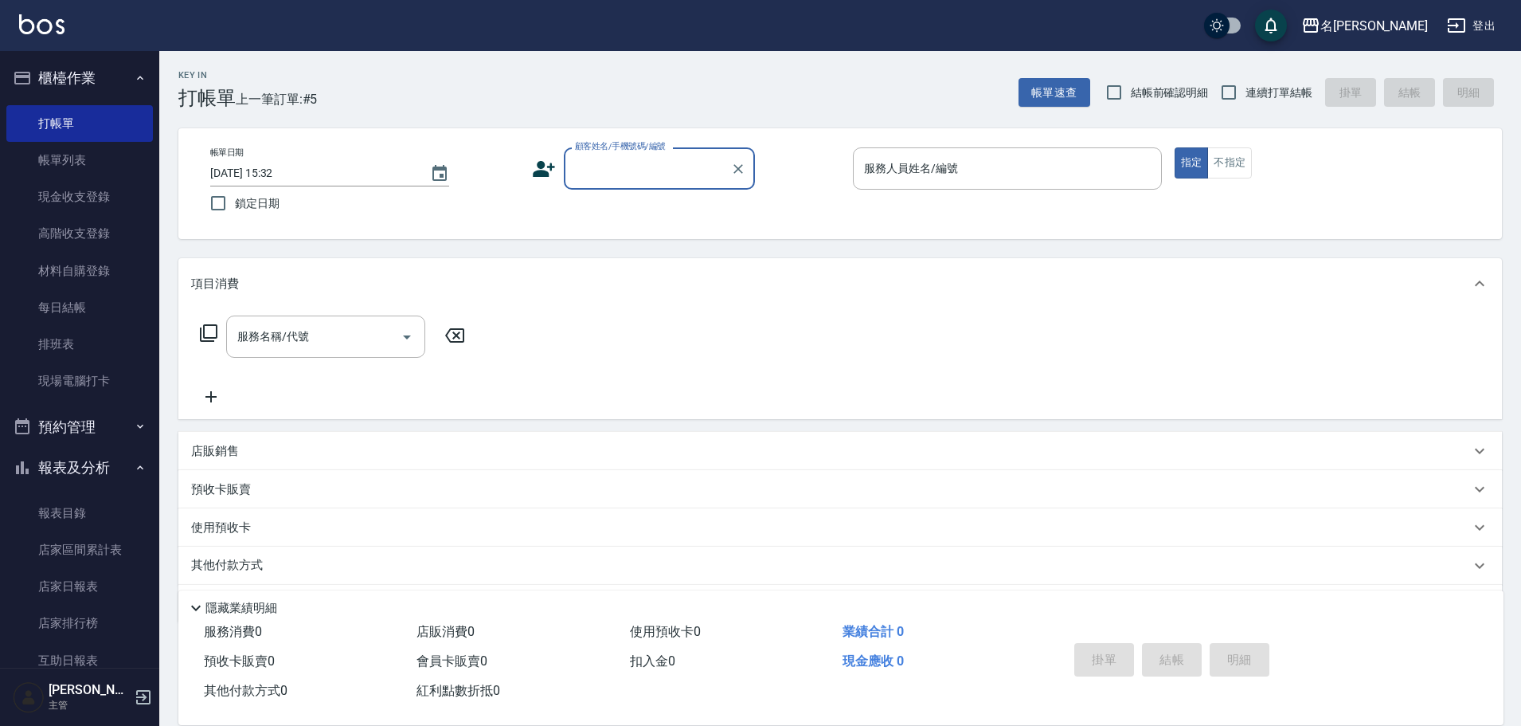
click at [676, 168] on input "顧客姓名/手機號碼/編號" at bounding box center [647, 169] width 153 height 28
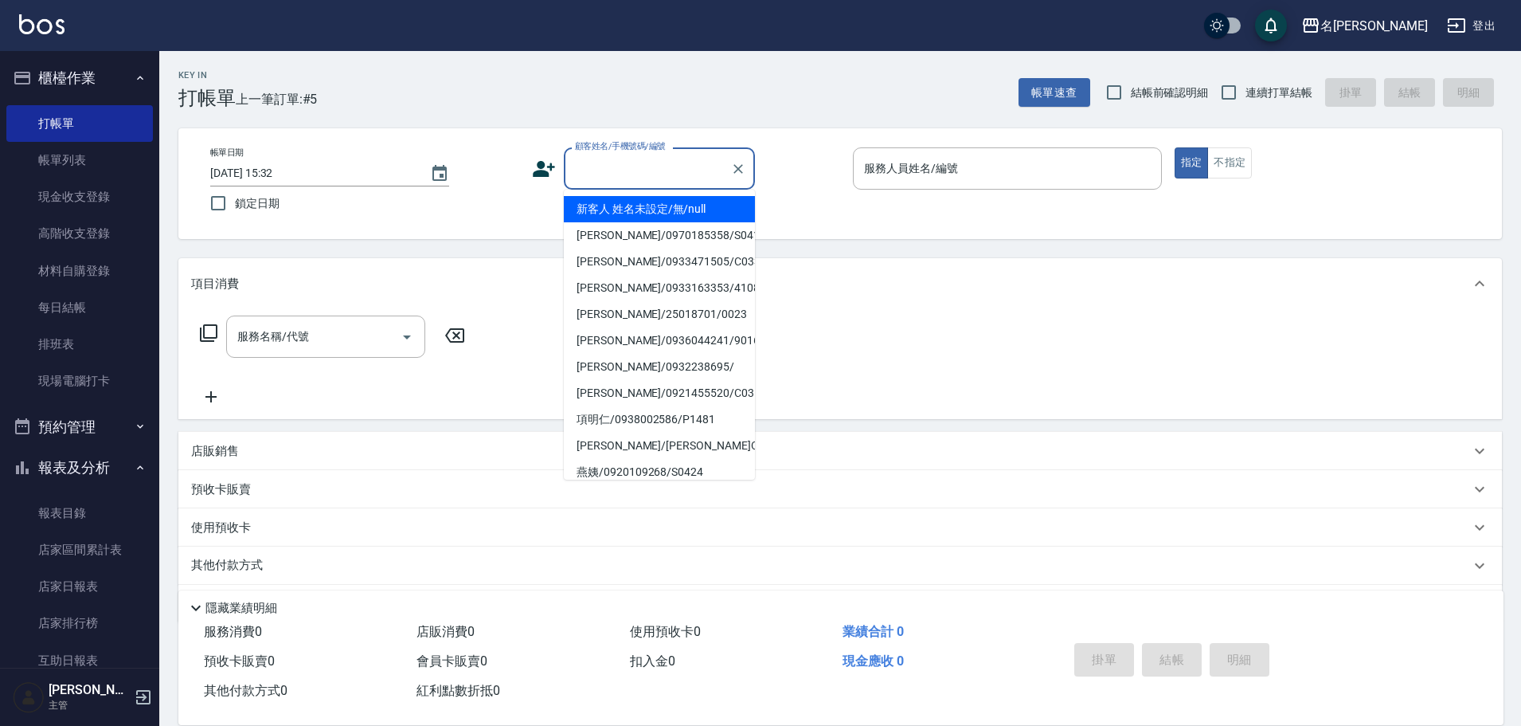
click at [656, 209] on li "新客人 姓名未設定/無/null" at bounding box center [659, 209] width 191 height 26
type input "新客人 姓名未設定/無/null"
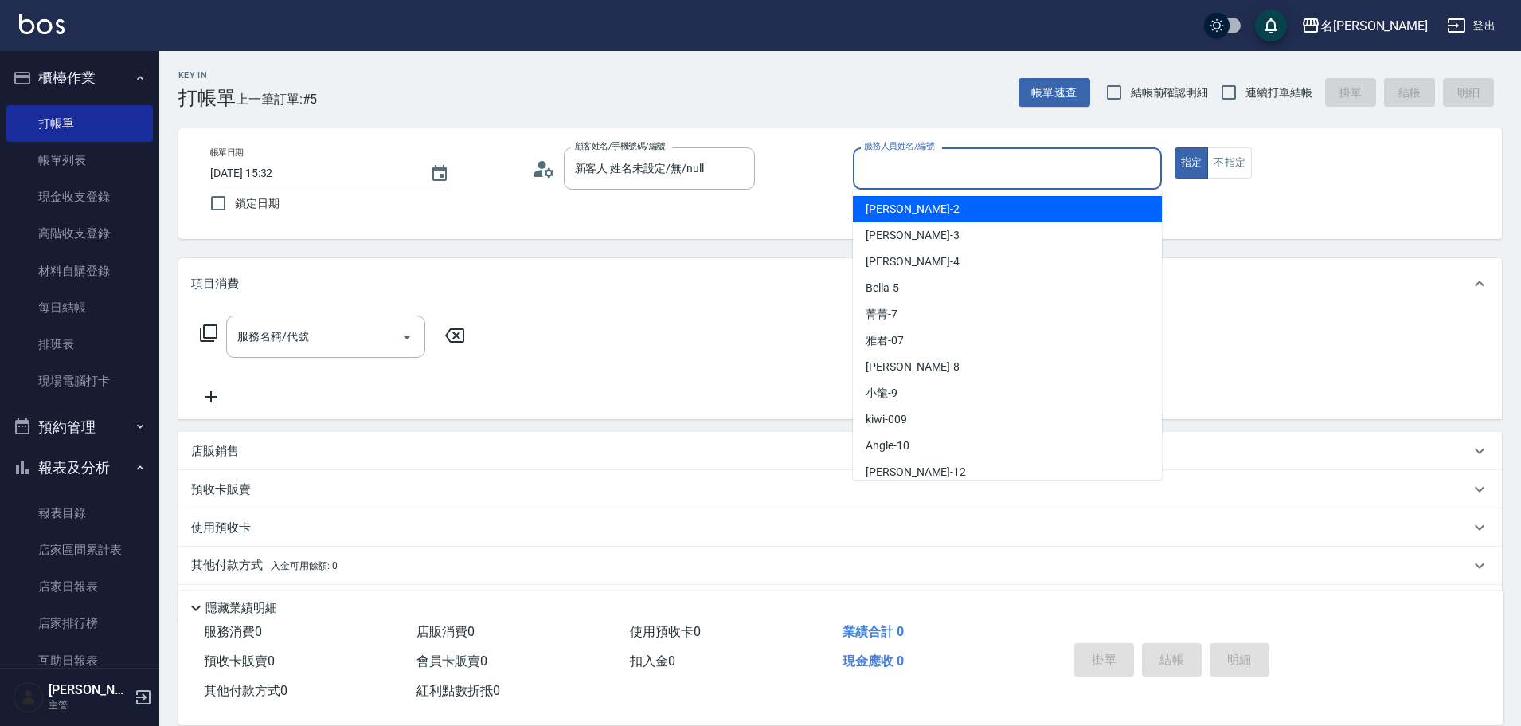
drag, startPoint x: 882, startPoint y: 159, endPoint x: 885, endPoint y: 172, distance: 13.0
click at [881, 159] on input "服務人員姓名/編號" at bounding box center [1007, 169] width 295 height 28
click at [894, 207] on span "敏卉 -2" at bounding box center [913, 209] width 94 height 17
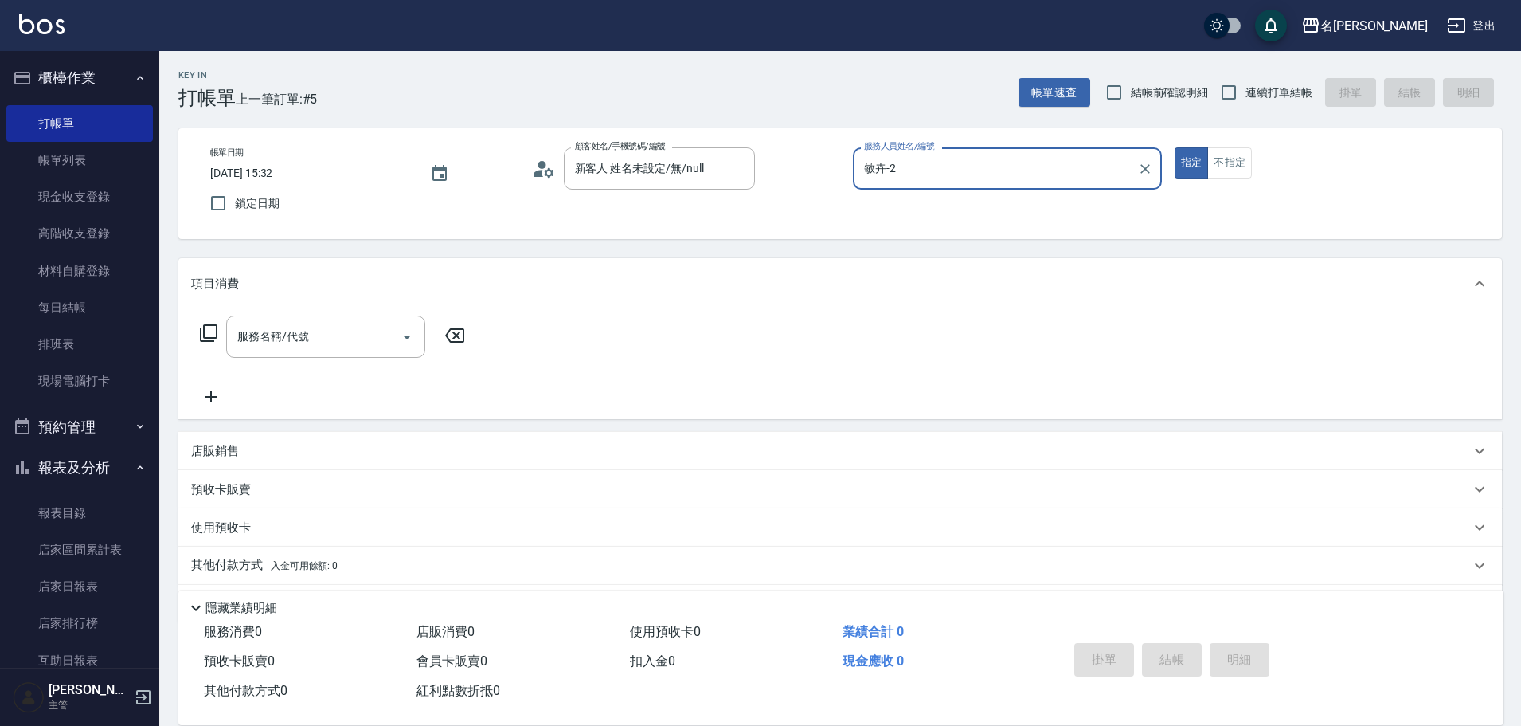
type input "敏卉-2"
click at [1219, 167] on button "不指定" at bounding box center [1229, 162] width 45 height 31
click at [213, 331] on icon at bounding box center [208, 332] width 19 height 19
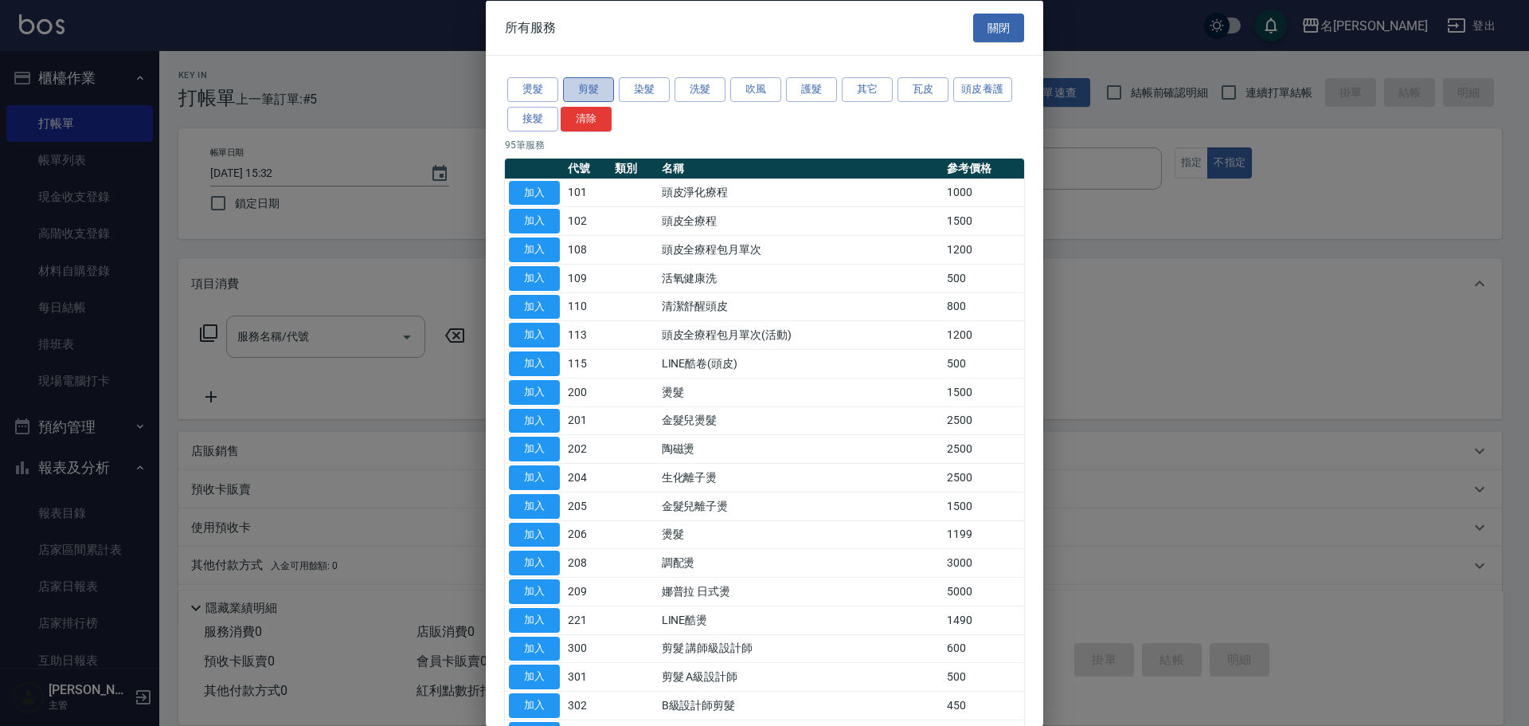
click at [568, 88] on button "剪髮" at bounding box center [588, 89] width 51 height 25
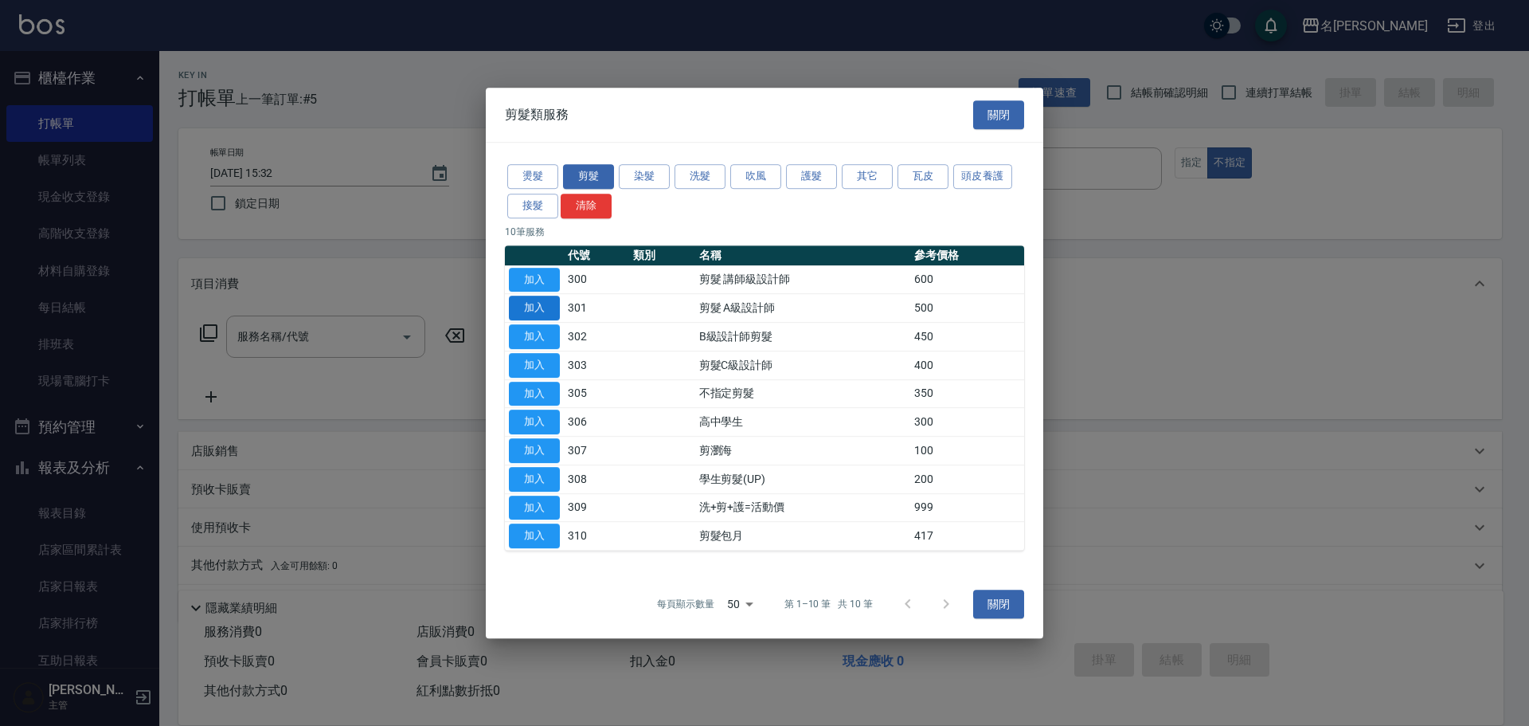
click at [547, 305] on button "加入" at bounding box center [534, 307] width 51 height 25
type input "剪髮 A級設計師(301)"
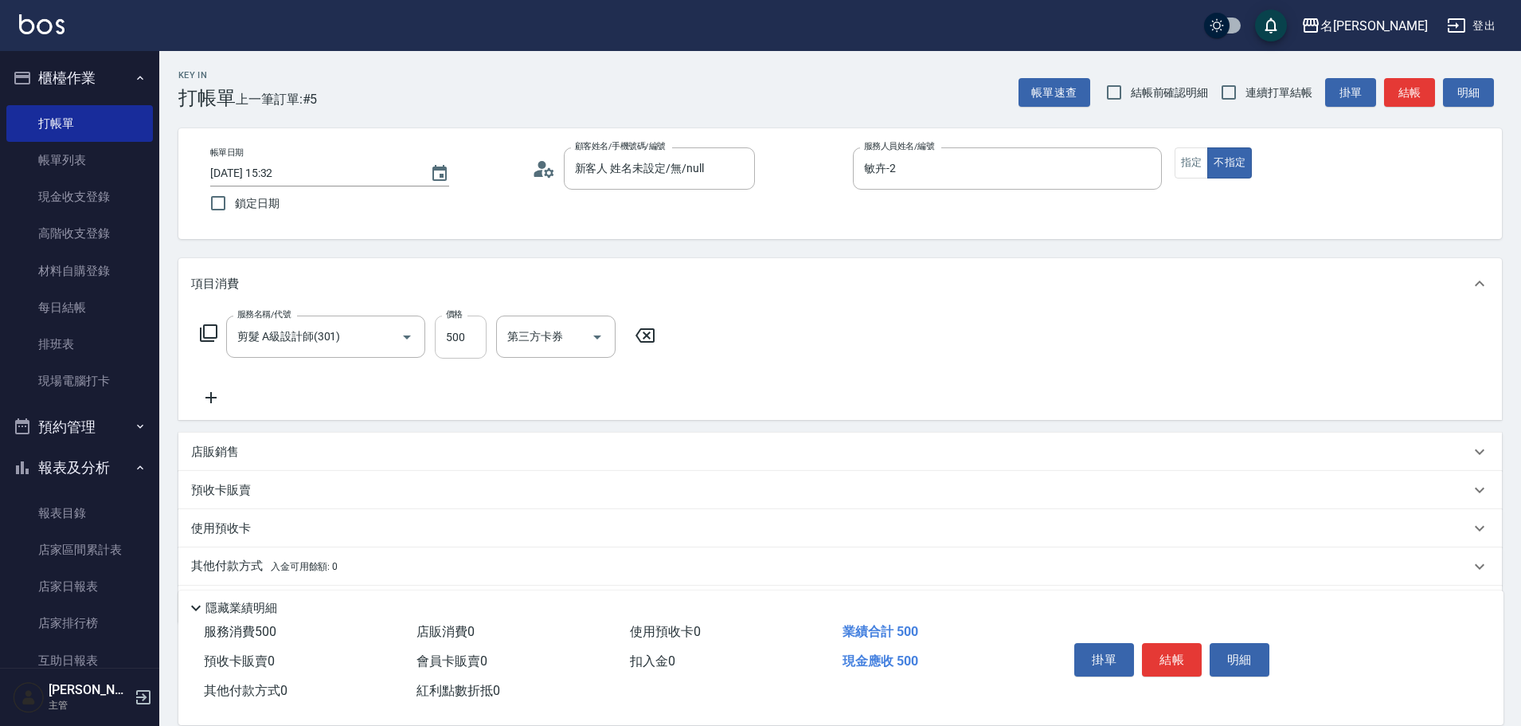
click at [480, 333] on input "500" at bounding box center [461, 336] width 52 height 43
type input "350"
click at [1176, 654] on button "結帳" at bounding box center [1172, 659] width 60 height 33
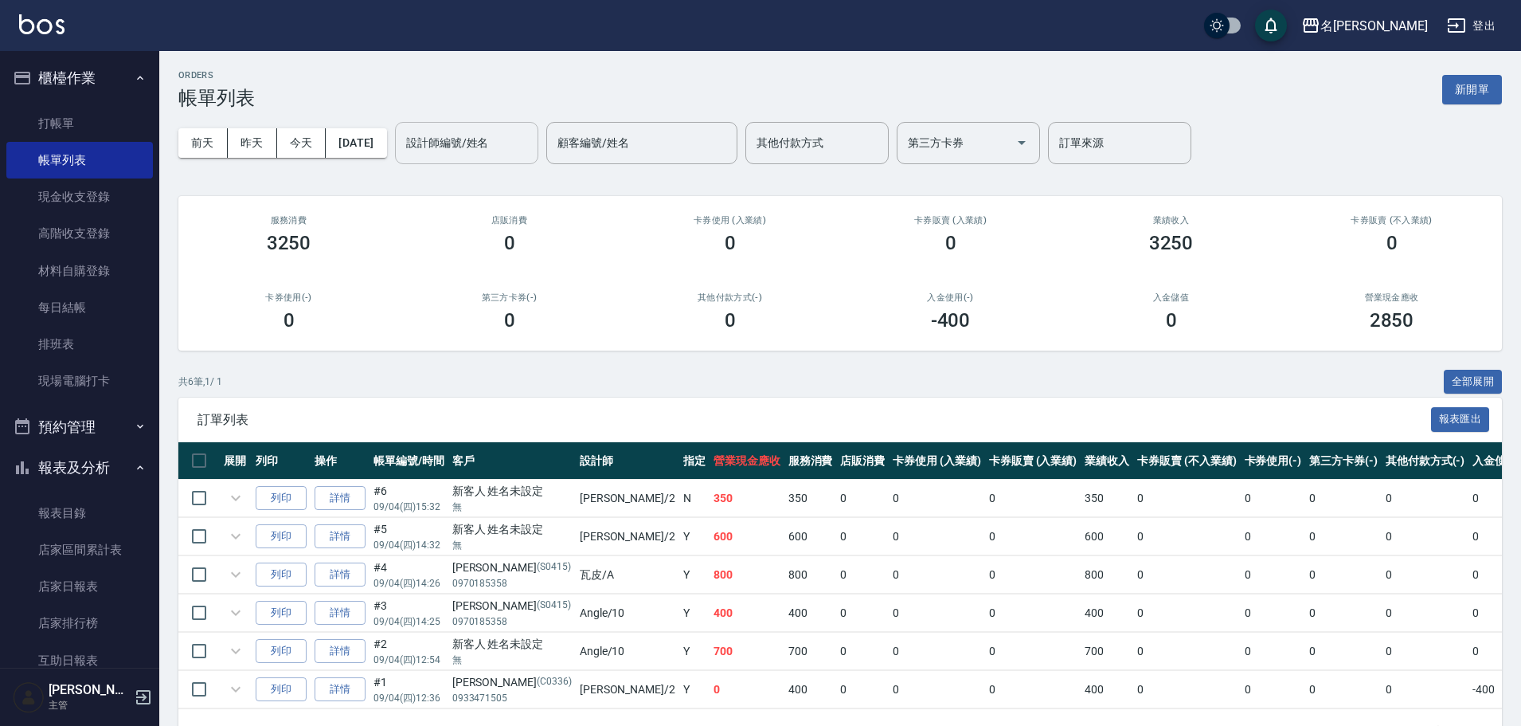
click at [457, 151] on input "設計師編號/姓名" at bounding box center [466, 143] width 129 height 28
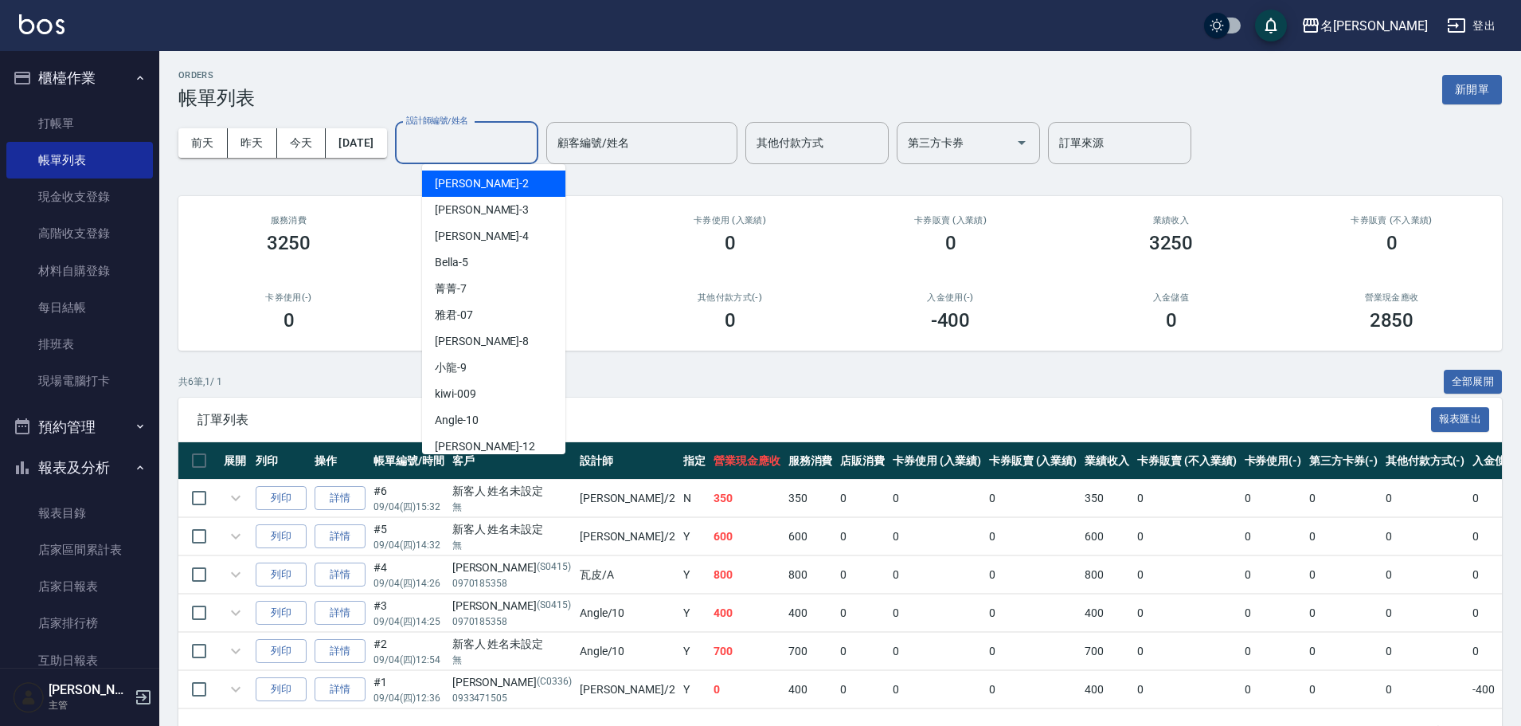
click at [478, 181] on div "敏卉 -2" at bounding box center [493, 183] width 143 height 26
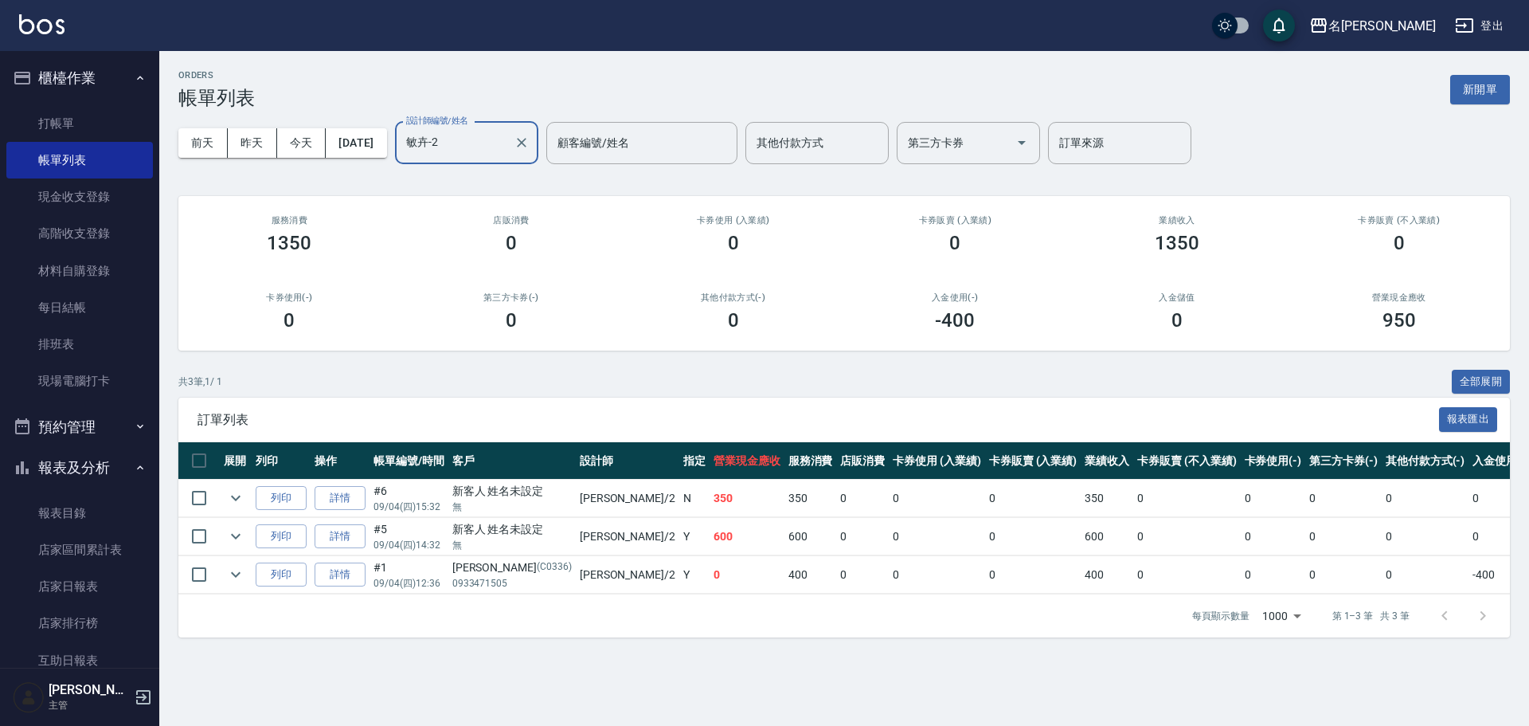
click at [479, 149] on input "敏卉-2" at bounding box center [454, 143] width 105 height 28
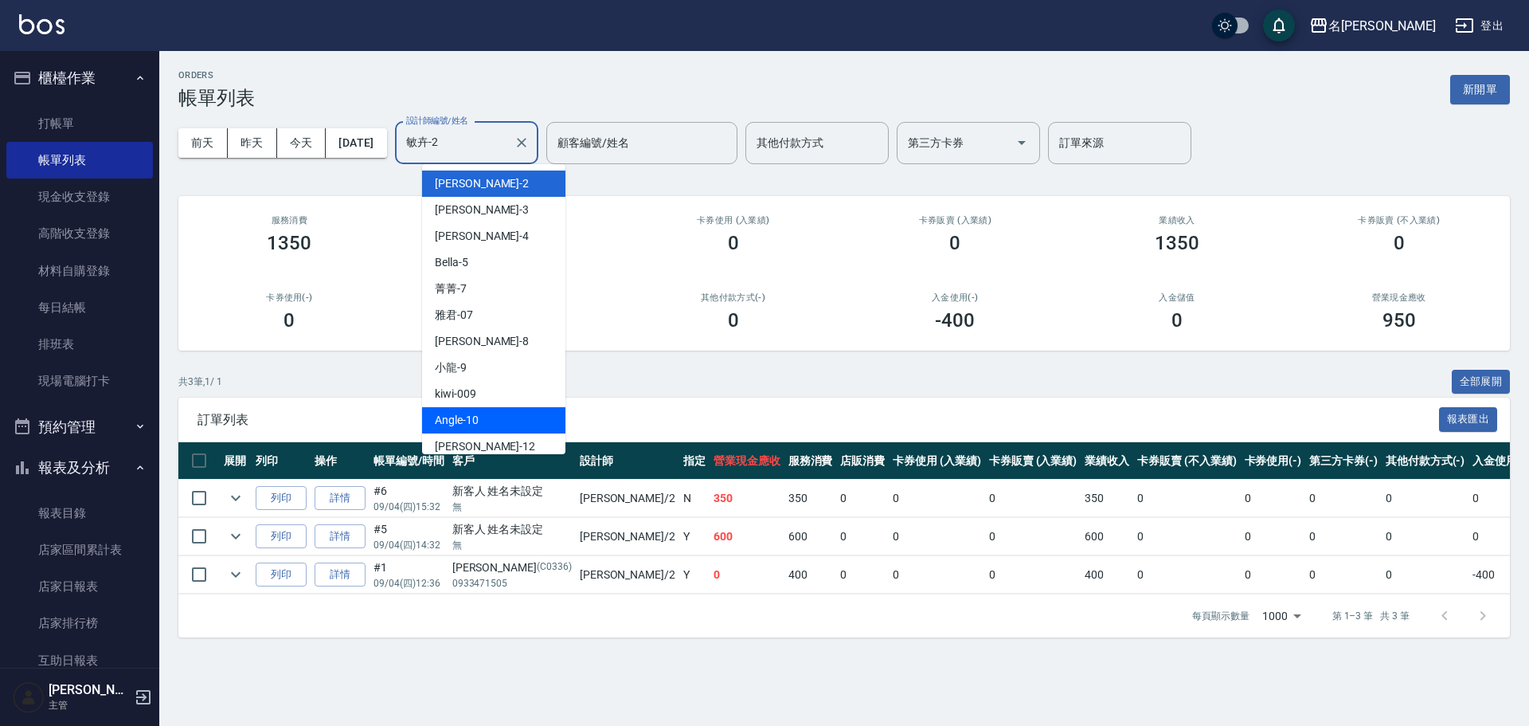
click at [499, 415] on div "Angle -10" at bounding box center [493, 420] width 143 height 26
type input "Angle-10"
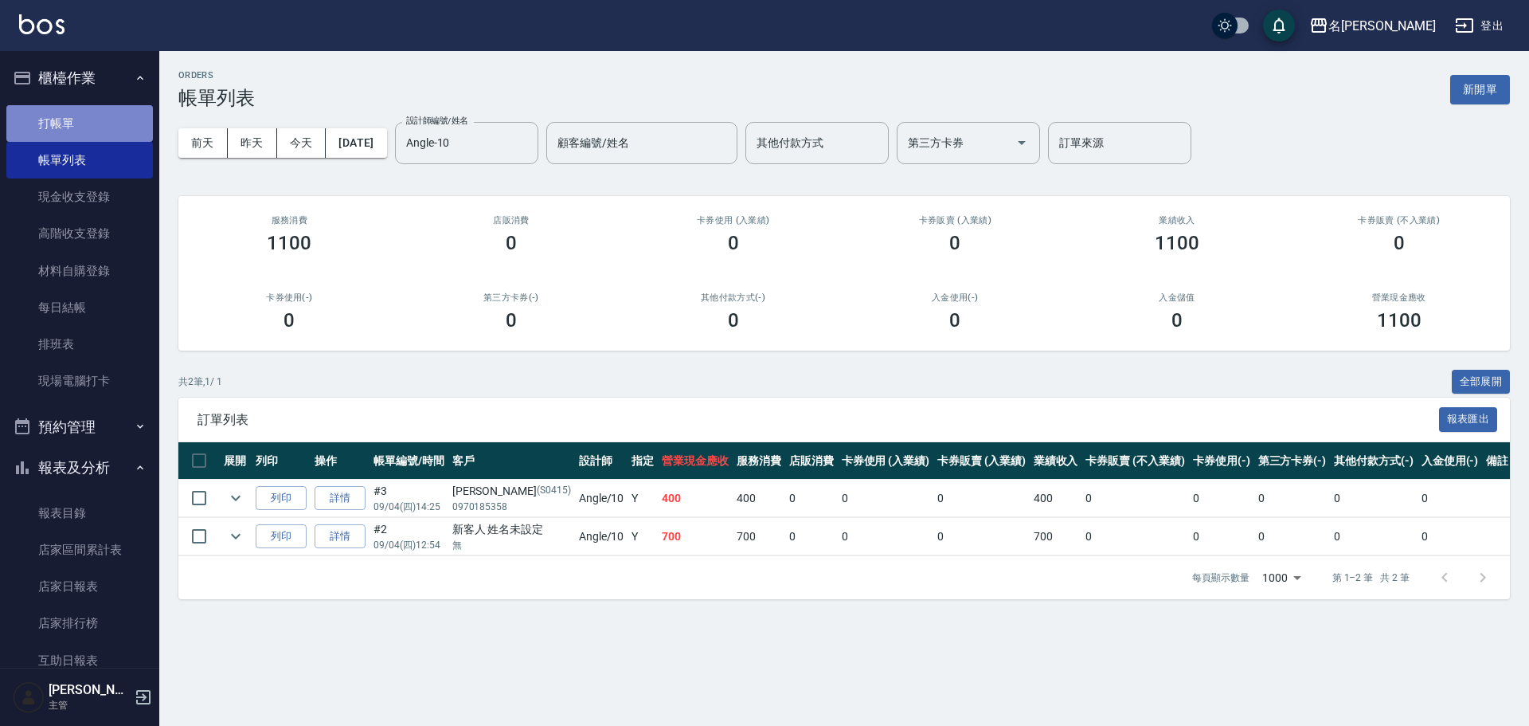
click at [134, 119] on link "打帳單" at bounding box center [79, 123] width 147 height 37
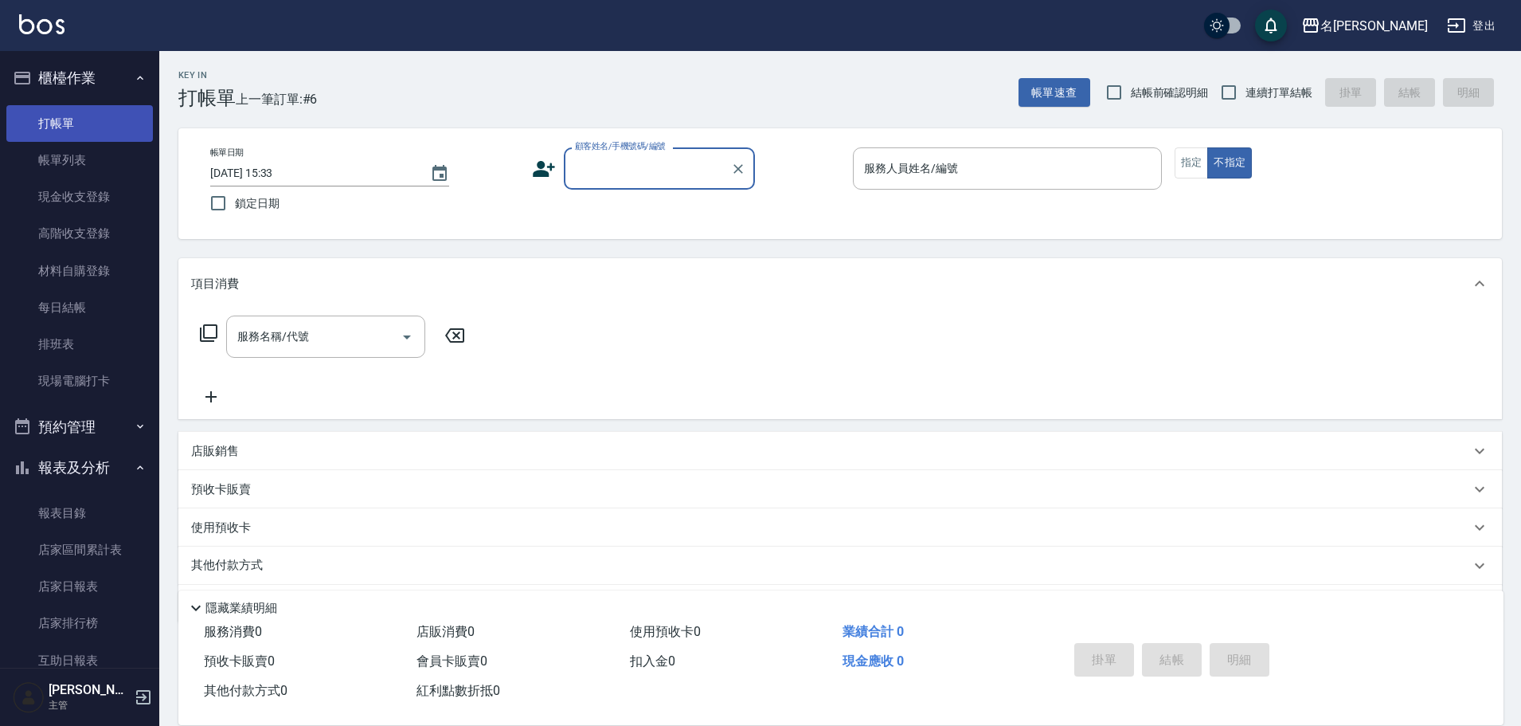
click at [134, 119] on link "打帳單" at bounding box center [79, 123] width 147 height 37
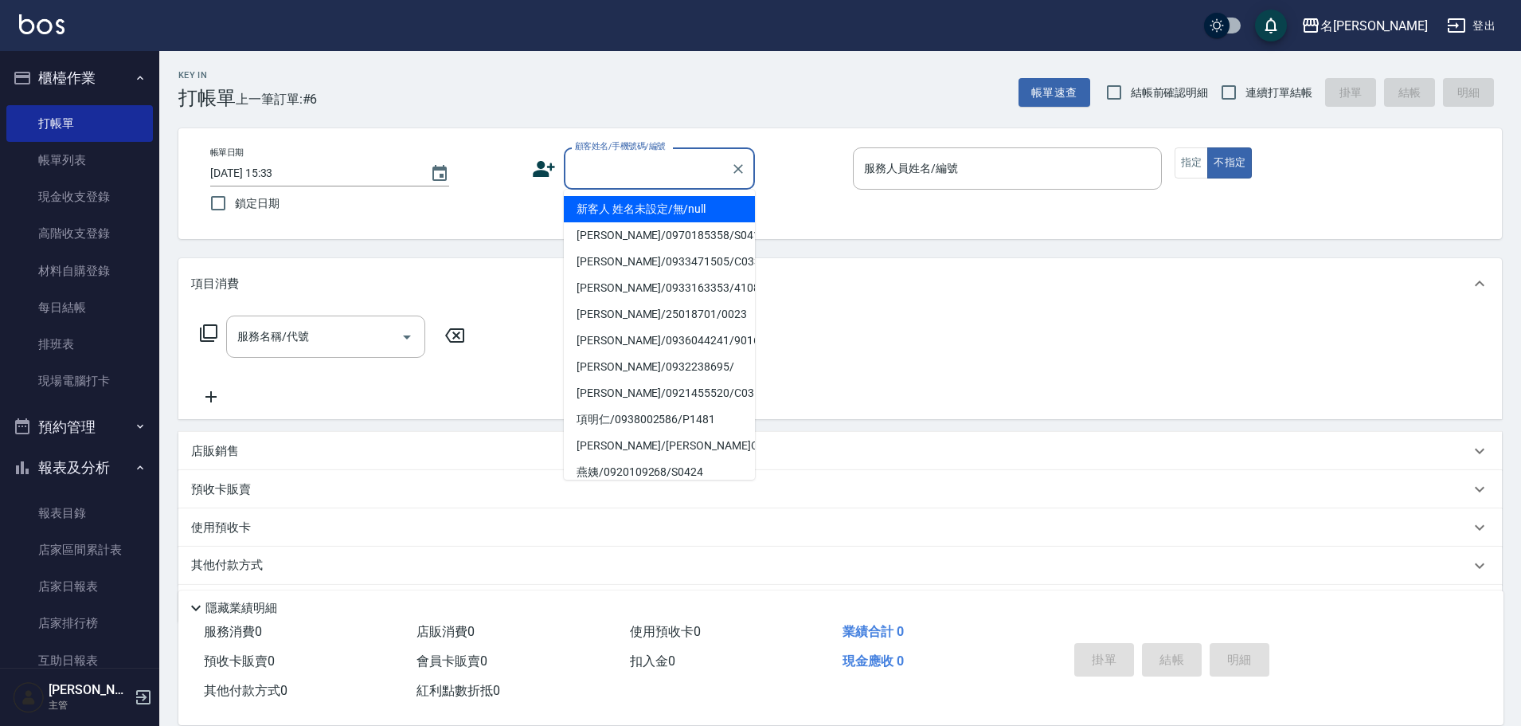
click at [674, 174] on input "顧客姓名/手機號碼/編號" at bounding box center [647, 169] width 153 height 28
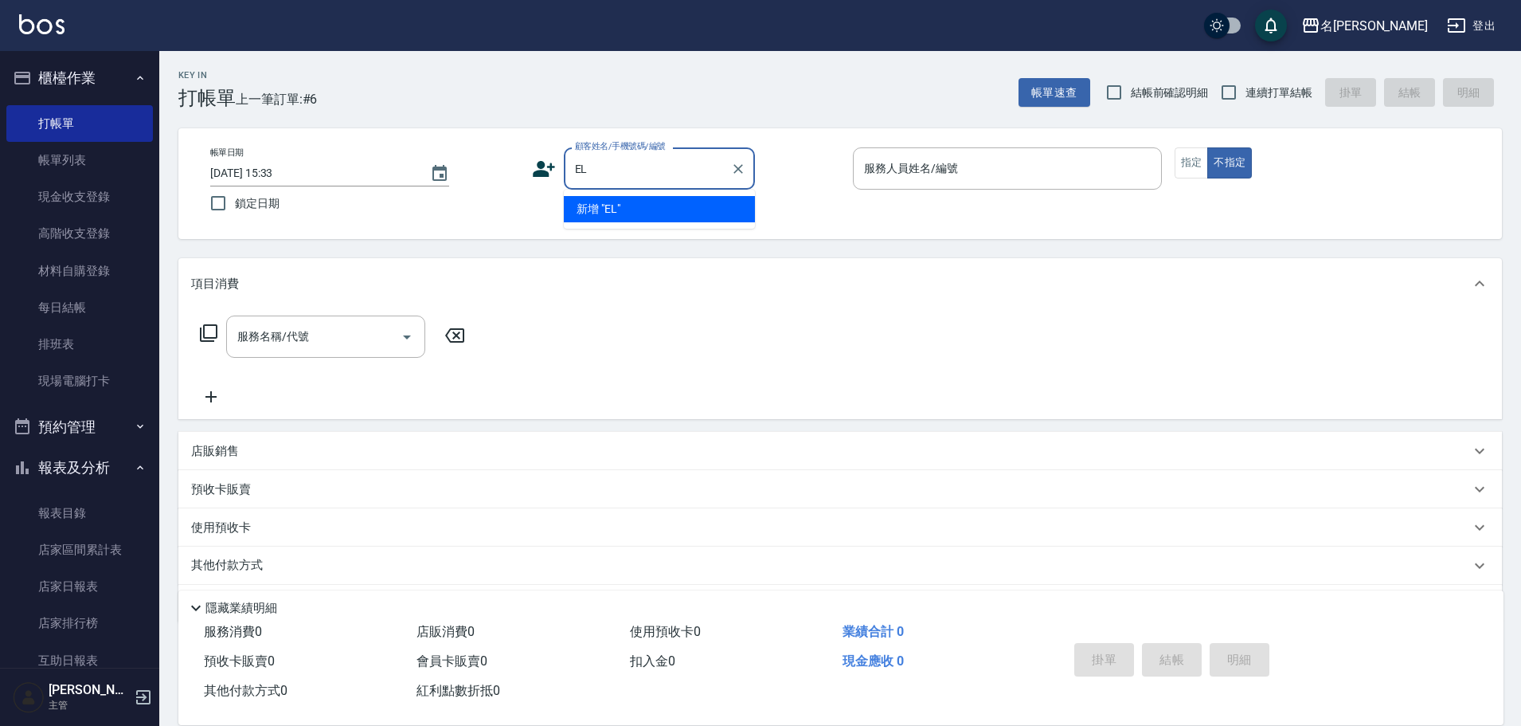
type input "EL"
drag, startPoint x: 657, startPoint y: 168, endPoint x: 547, endPoint y: 186, distance: 111.4
click at [550, 186] on div "顧客姓名/手機號碼/編號 EL 顧客姓名/手機號碼/編號" at bounding box center [686, 168] width 309 height 42
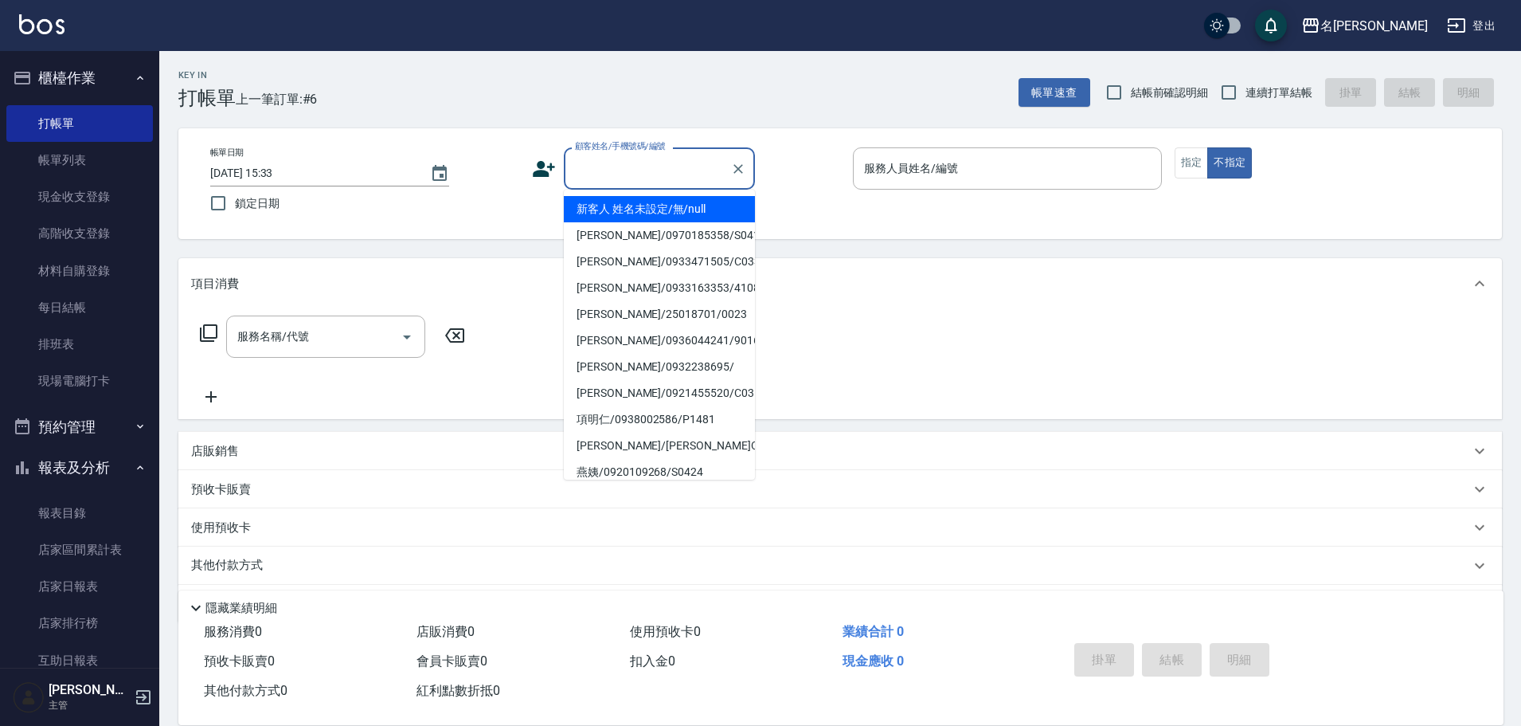
click at [602, 182] on input "顧客姓名/手機號碼/編號" at bounding box center [647, 169] width 153 height 28
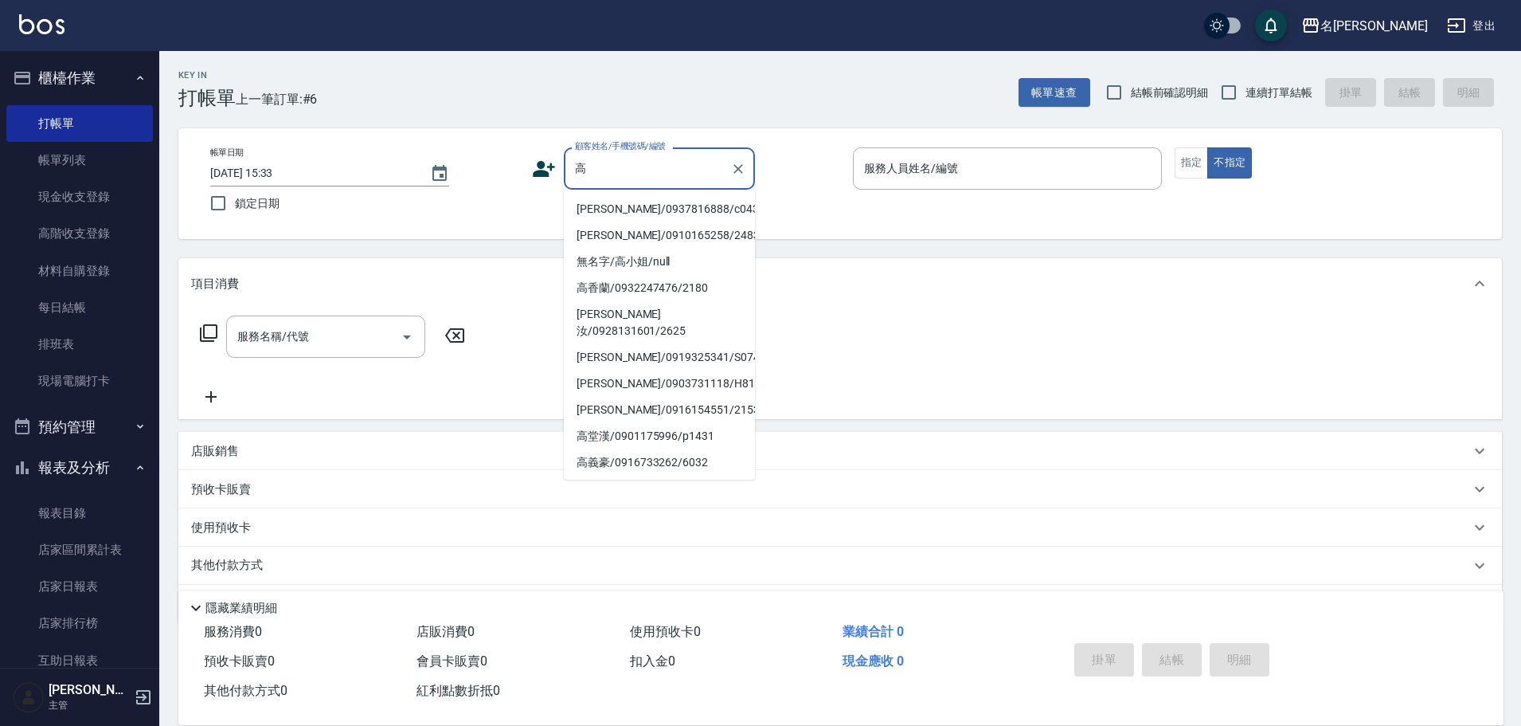
click at [628, 202] on li "[PERSON_NAME]/0937816888/c0439" at bounding box center [659, 209] width 191 height 26
type input "[PERSON_NAME]/0937816888/c0439"
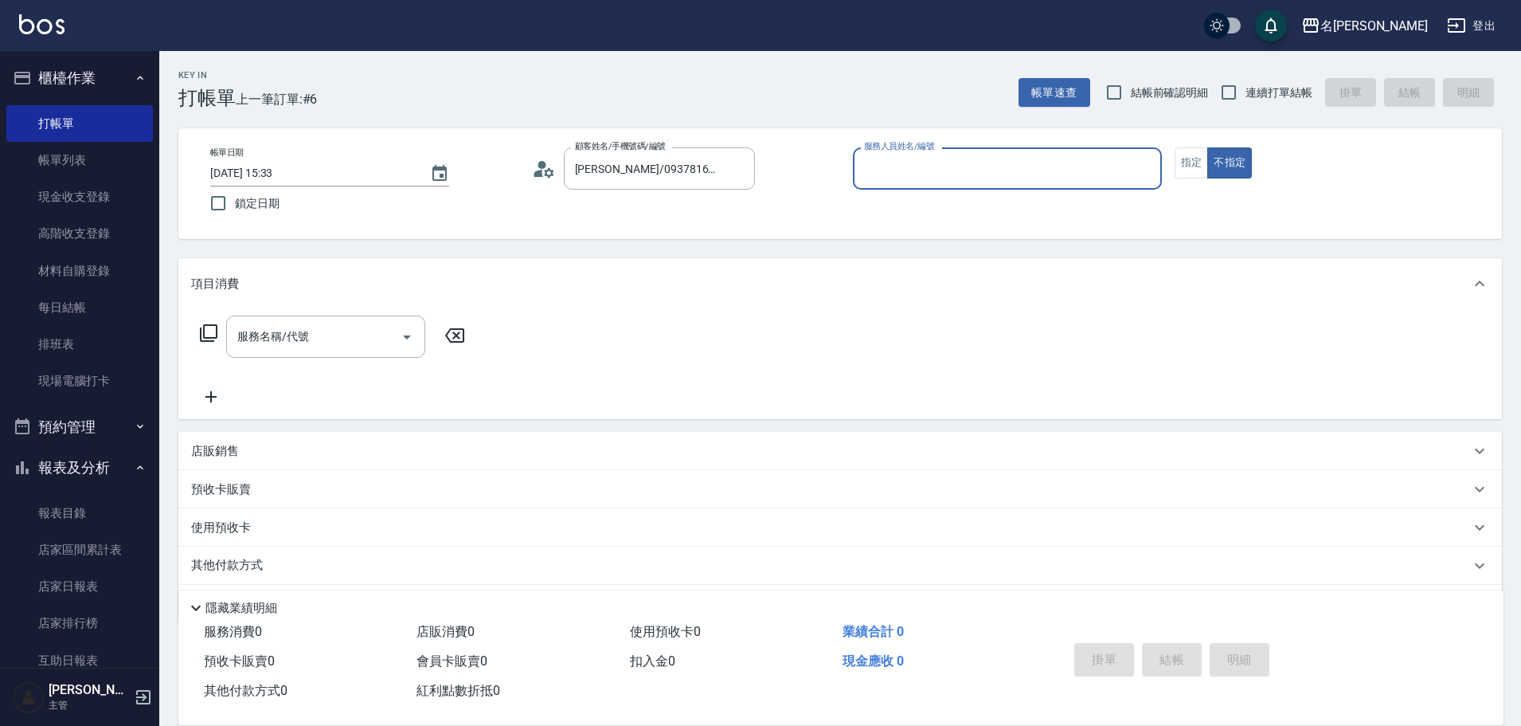
type input "Angle-10"
click at [1182, 155] on button "指定" at bounding box center [1192, 162] width 34 height 31
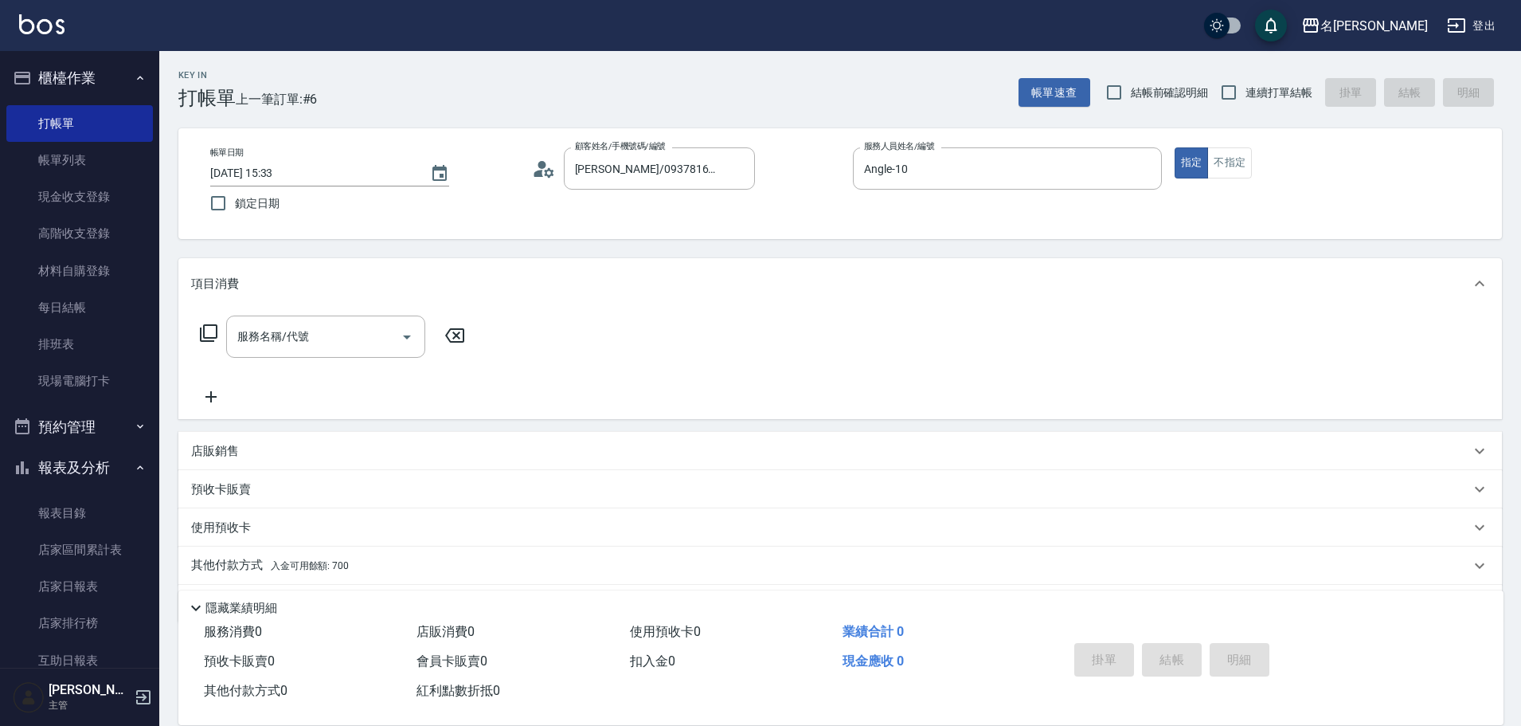
click at [211, 331] on icon at bounding box center [208, 332] width 19 height 19
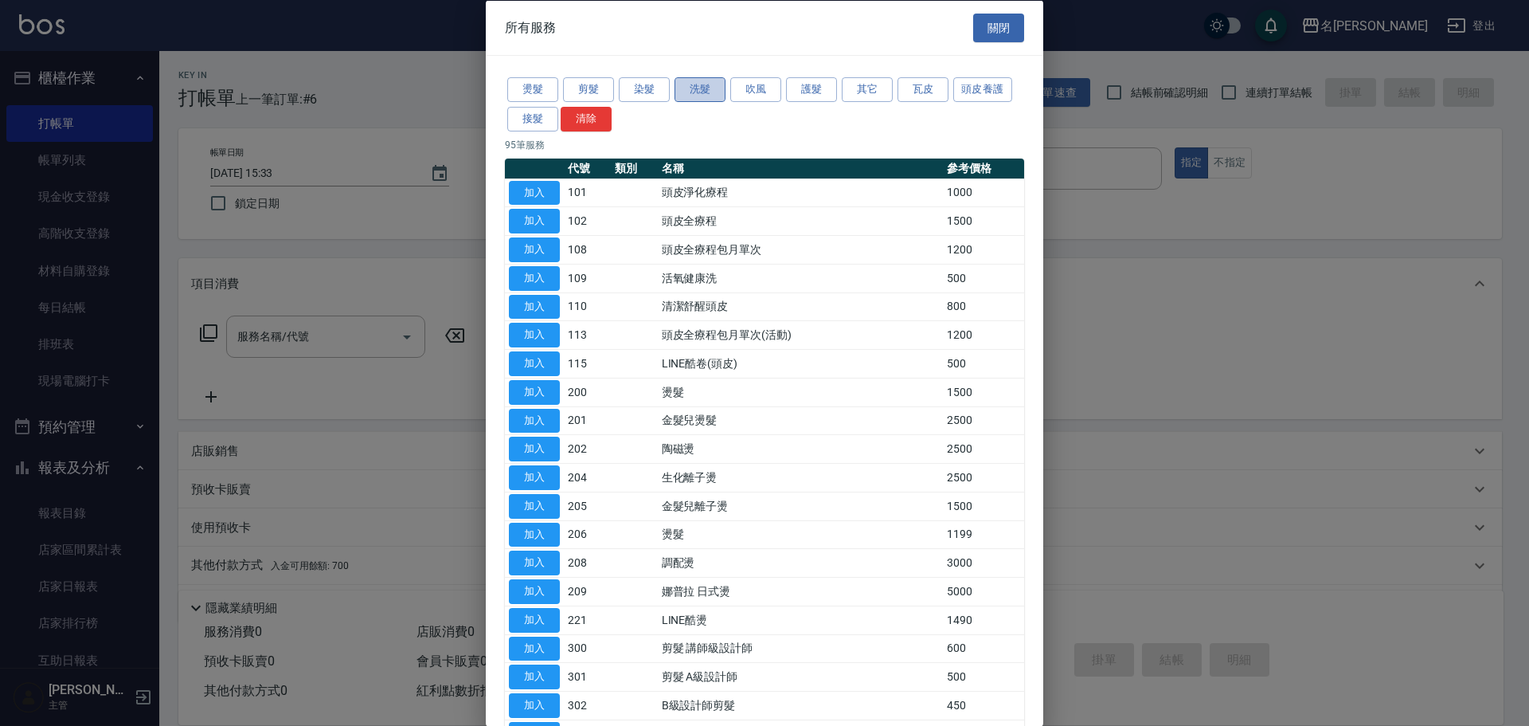
click at [711, 98] on button "洗髮" at bounding box center [700, 89] width 51 height 25
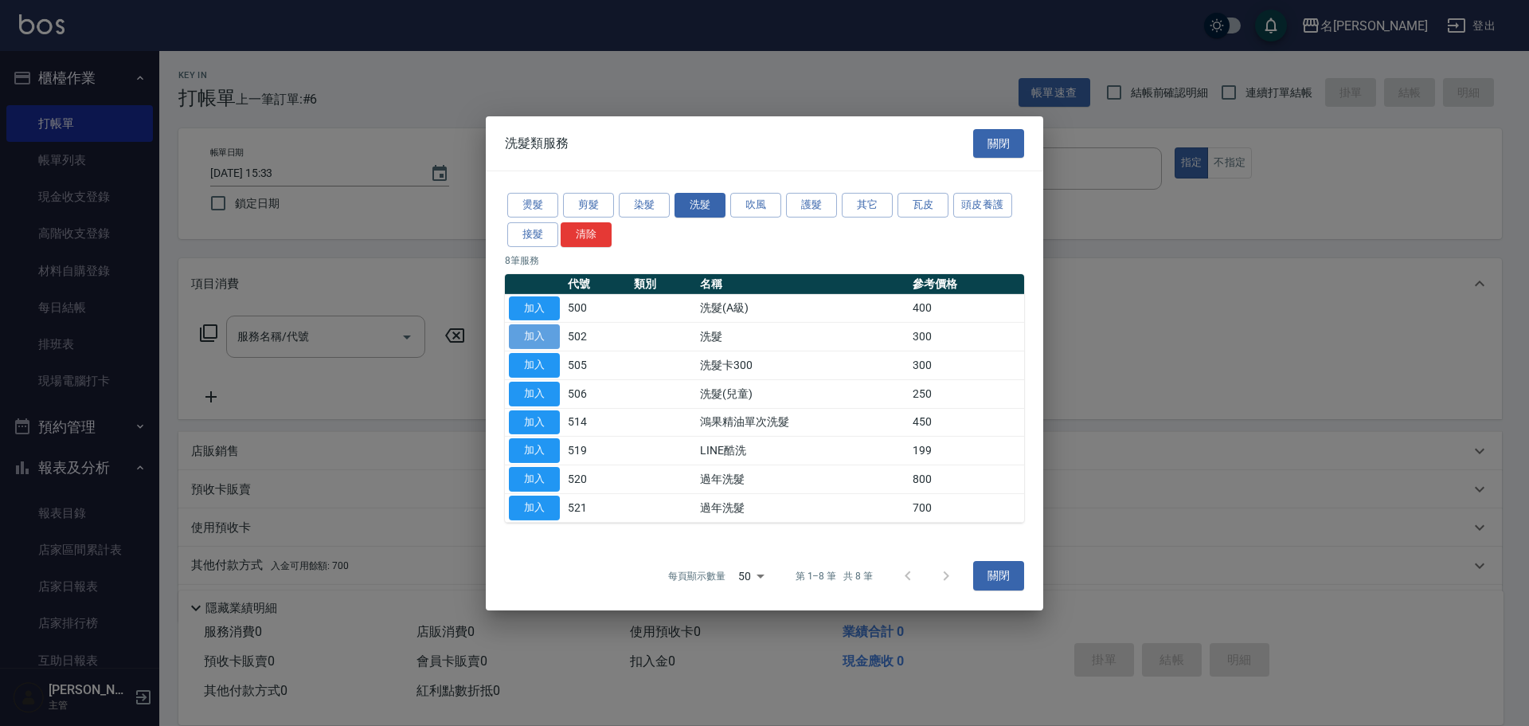
click at [534, 330] on button "加入" at bounding box center [534, 336] width 51 height 25
type input "洗髮(502)"
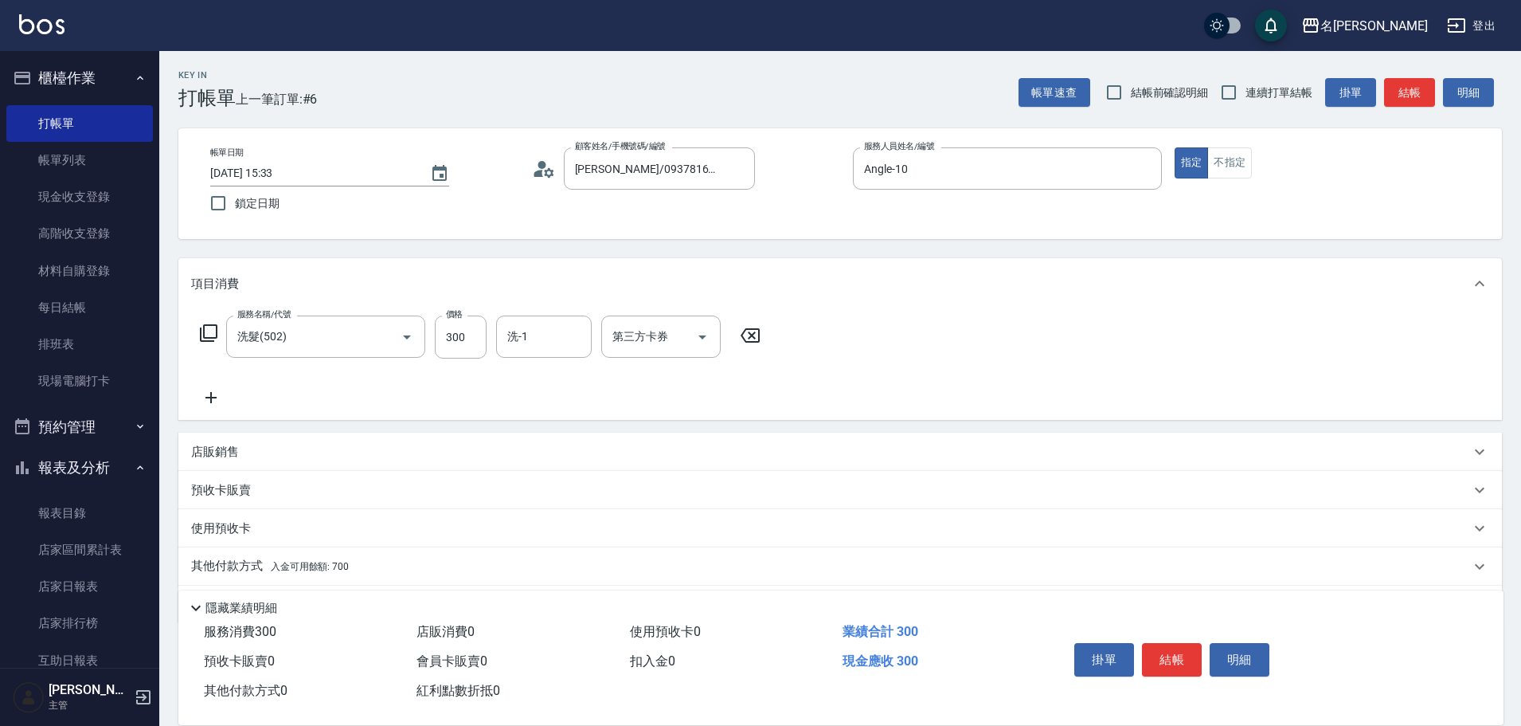
click at [208, 405] on icon at bounding box center [211, 397] width 40 height 19
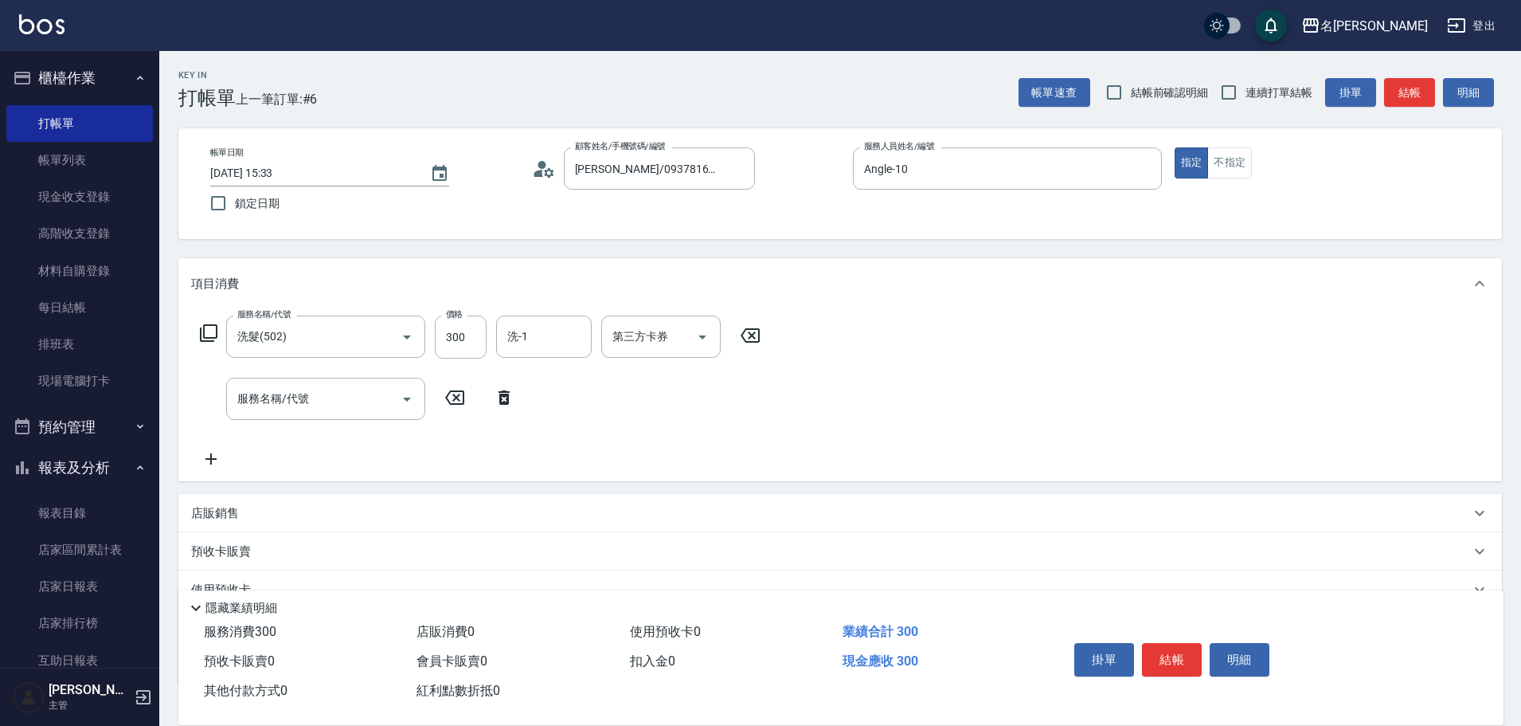
click at [210, 328] on icon at bounding box center [208, 332] width 19 height 19
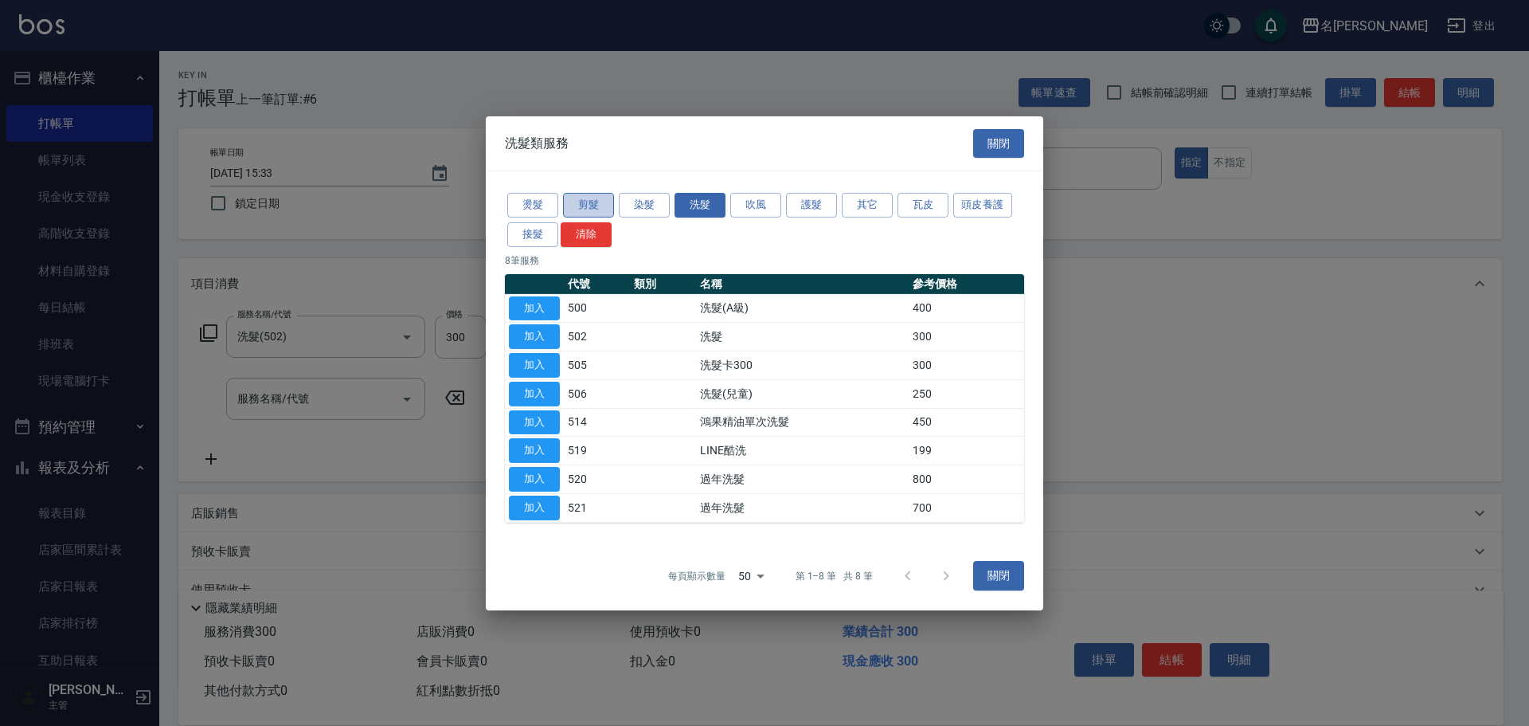
click at [593, 201] on button "剪髮" at bounding box center [588, 205] width 51 height 25
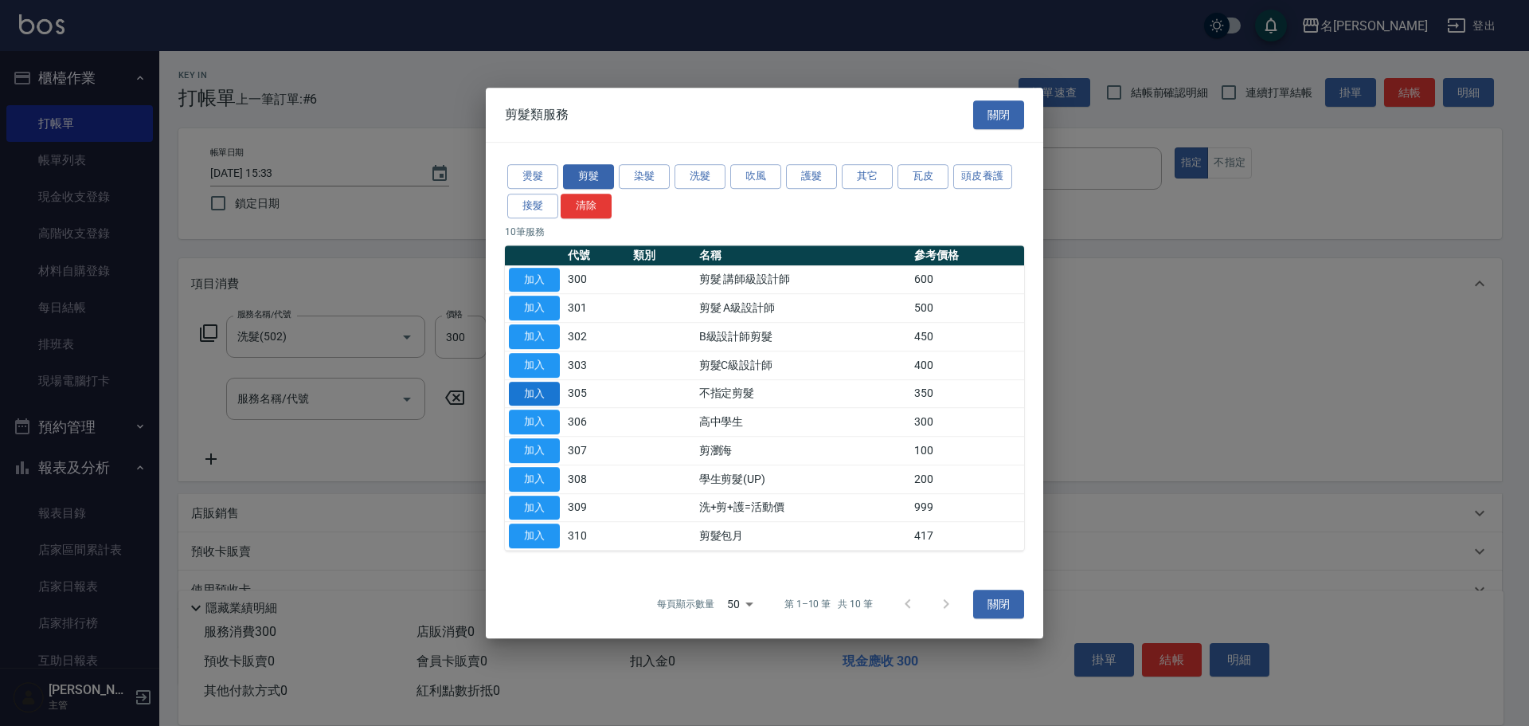
click at [541, 385] on button "加入" at bounding box center [534, 393] width 51 height 25
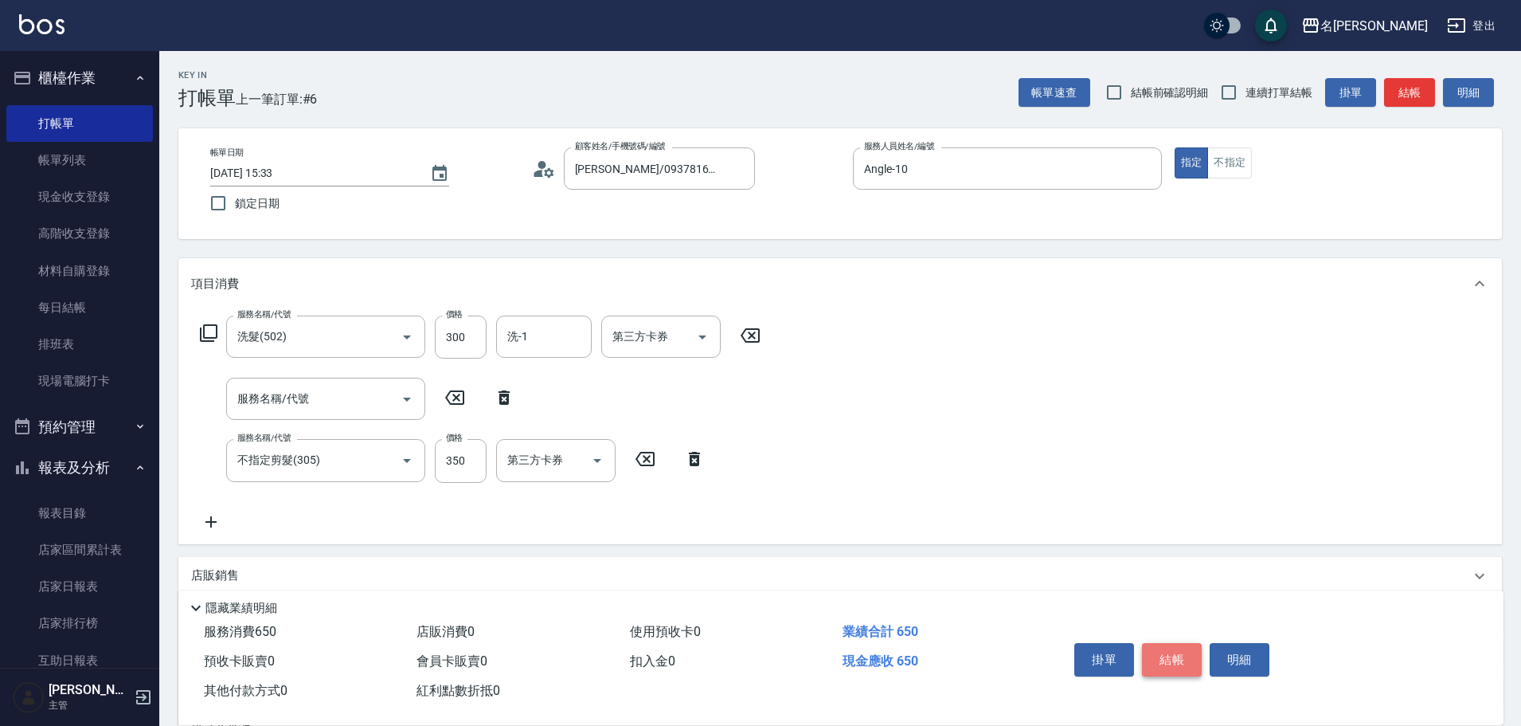
click at [1168, 651] on button "結帳" at bounding box center [1172, 659] width 60 height 33
